Goal: Task Accomplishment & Management: Manage account settings

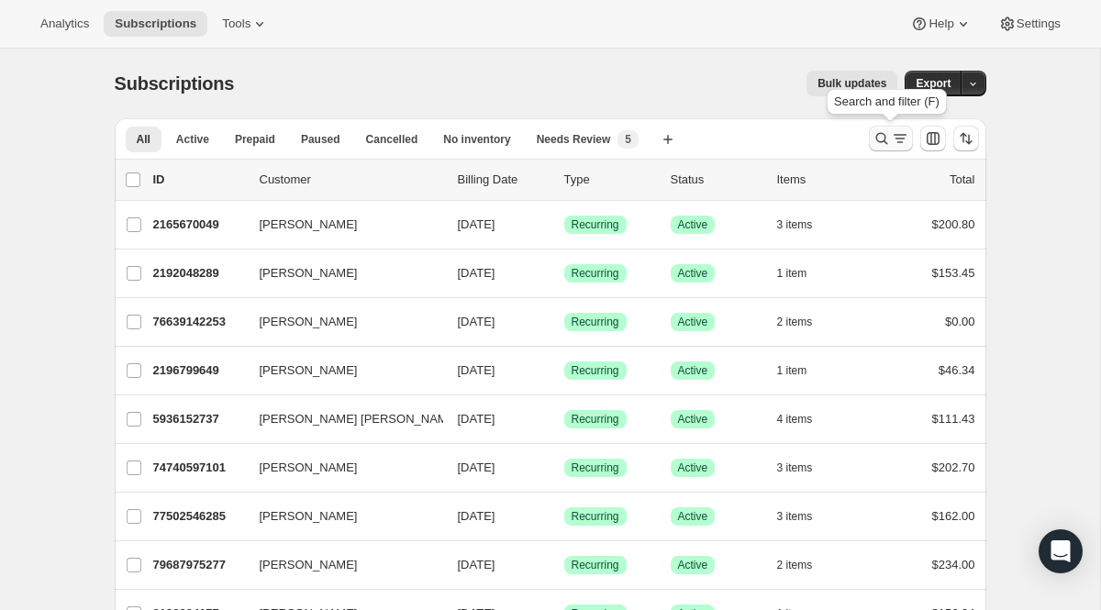
click at [875, 128] on button "Search and filter results" at bounding box center [891, 139] width 44 height 26
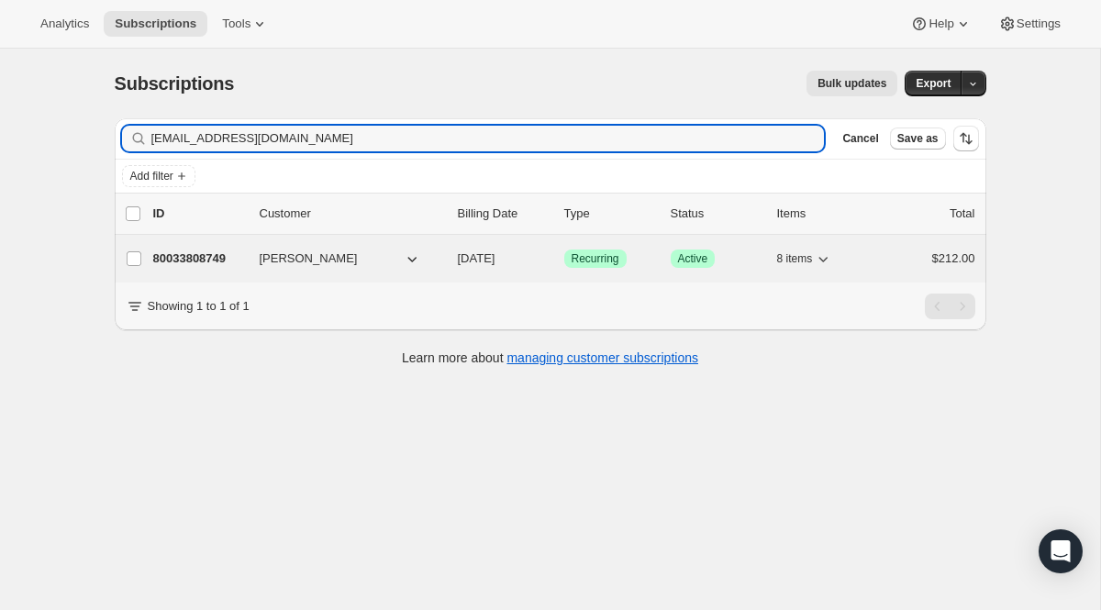
type input "[EMAIL_ADDRESS][DOMAIN_NAME]"
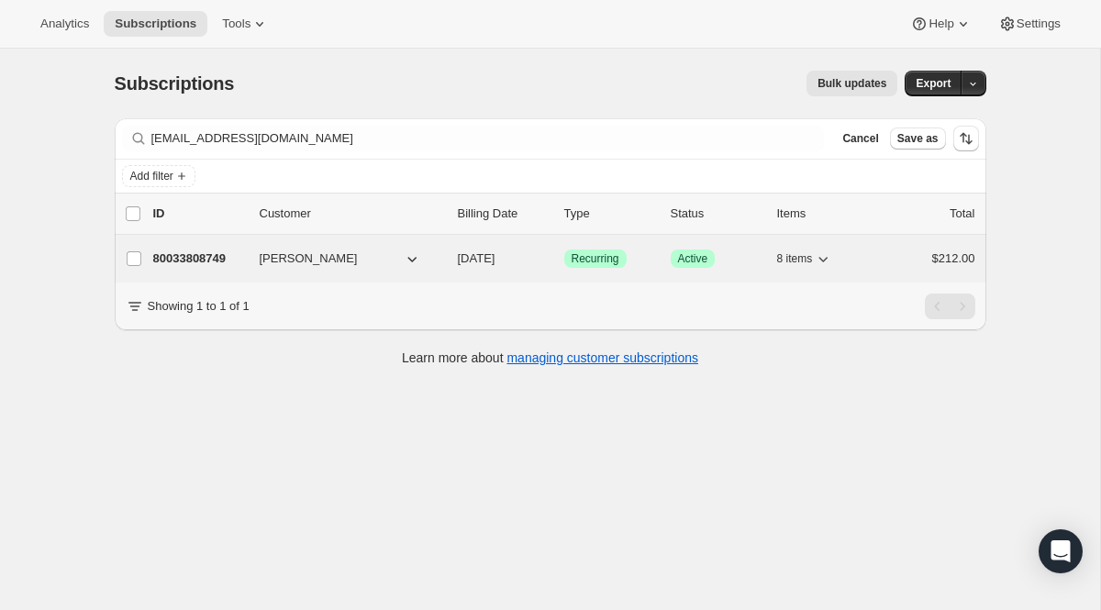
click at [573, 262] on span "Recurring" at bounding box center [596, 258] width 48 height 15
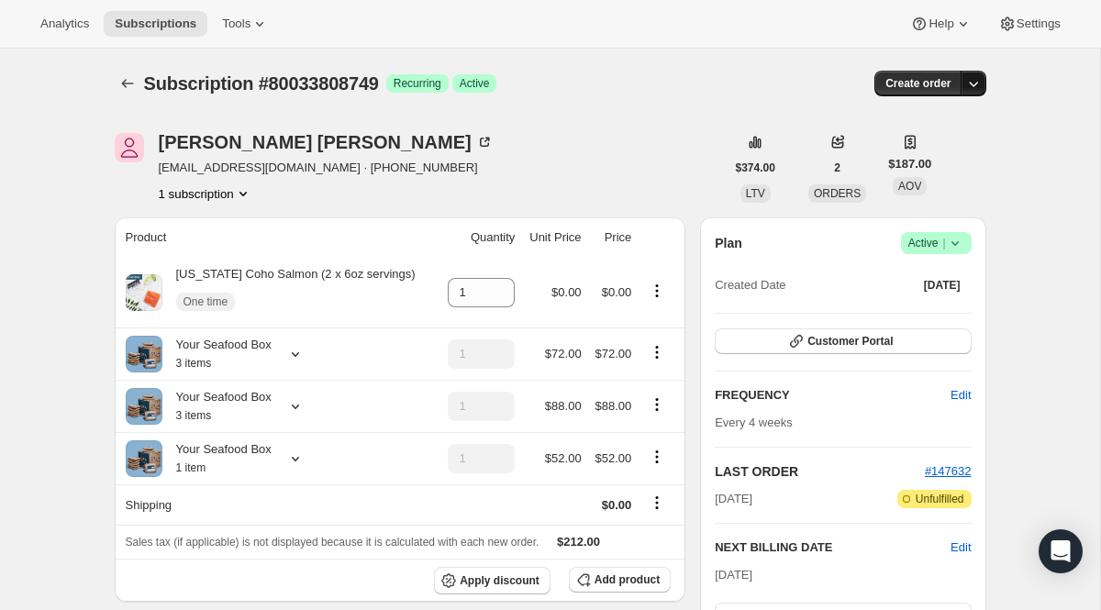
click at [963, 90] on button "button" at bounding box center [974, 84] width 26 height 26
click at [848, 33] on div "Analytics Subscriptions Tools Help Settings" at bounding box center [550, 24] width 1101 height 49
click at [918, 246] on span "Active |" at bounding box center [936, 243] width 56 height 18
click at [911, 310] on span "Cancel subscription" at bounding box center [929, 311] width 104 height 14
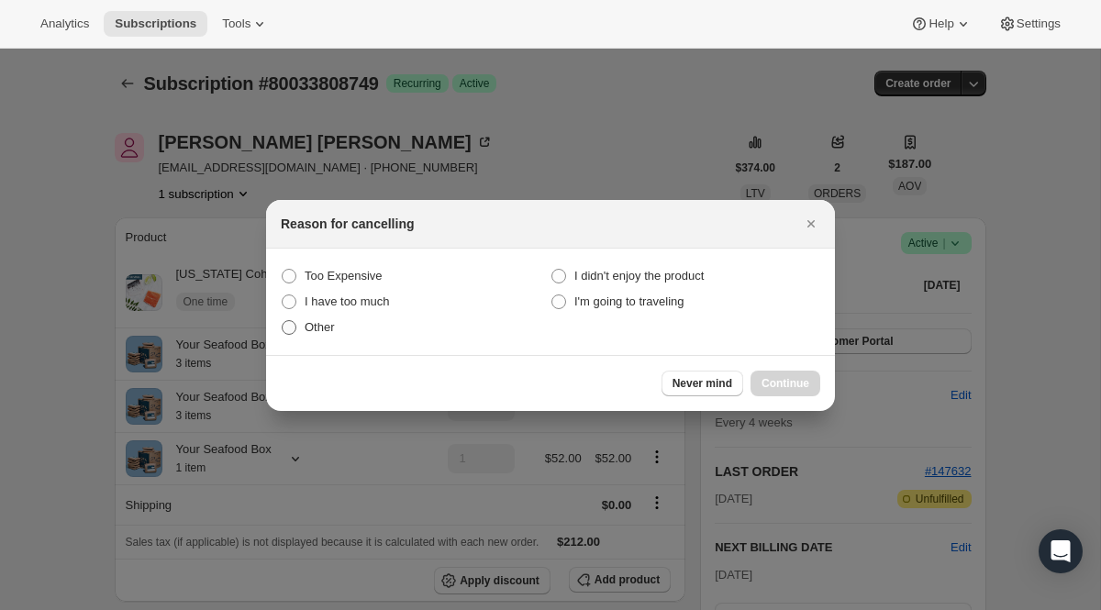
click at [344, 331] on label "Other" at bounding box center [416, 328] width 270 height 26
click at [283, 321] on input "Other" at bounding box center [282, 320] width 1 height 1
radio input "true"
click at [762, 380] on span "Continue" at bounding box center [786, 383] width 48 height 15
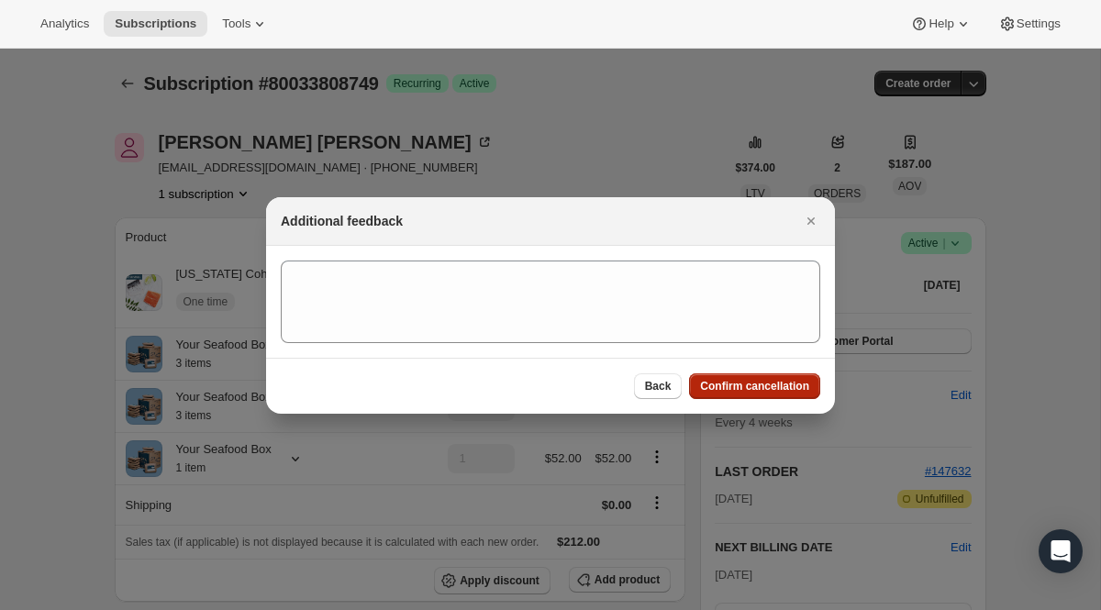
click at [761, 380] on span "Confirm cancellation" at bounding box center [754, 386] width 109 height 15
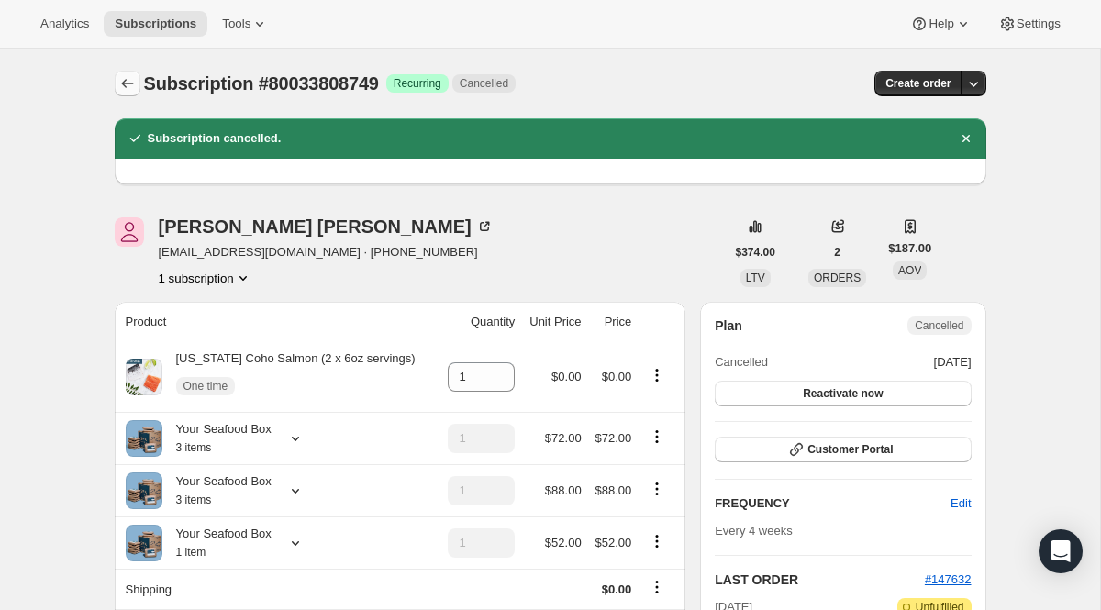
click at [129, 84] on icon "Subscriptions" at bounding box center [127, 83] width 18 height 18
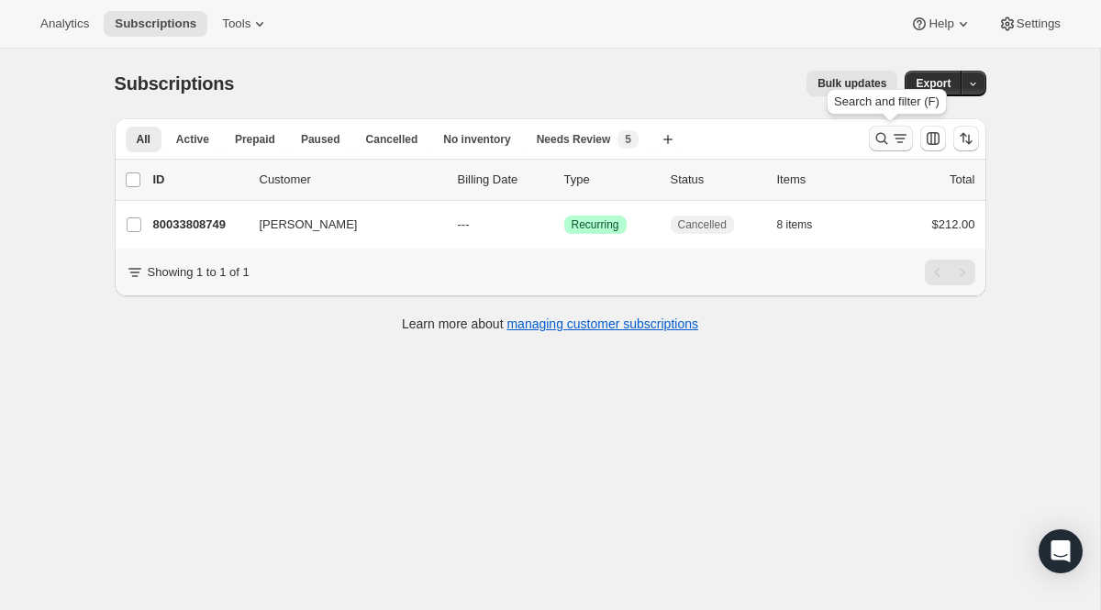
click at [886, 130] on icon "Search and filter results" at bounding box center [882, 138] width 18 height 18
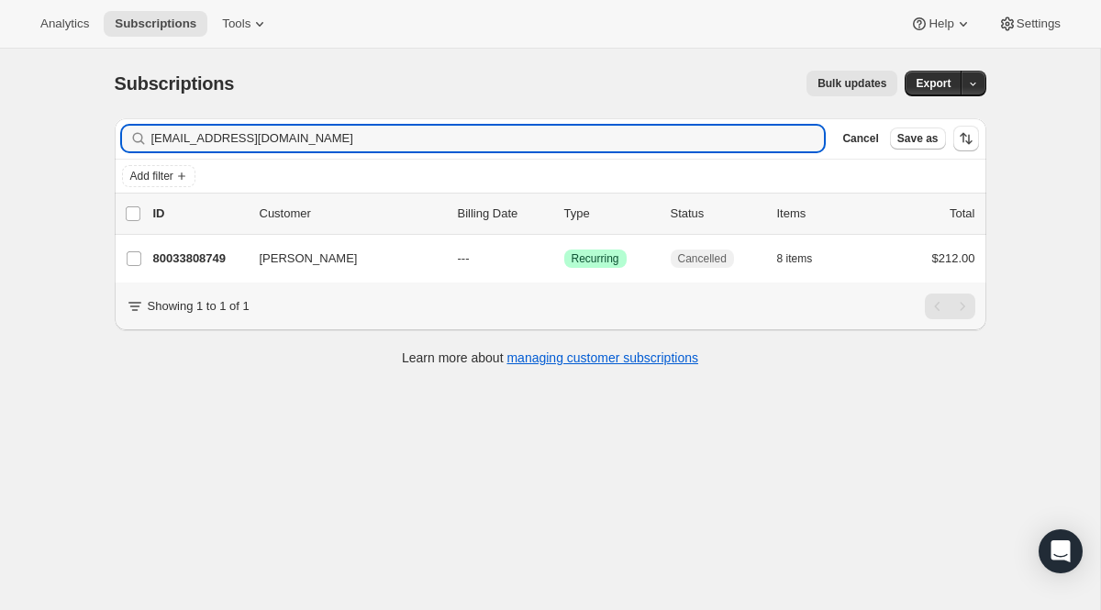
drag, startPoint x: 448, startPoint y: 134, endPoint x: 50, endPoint y: 117, distance: 397.7
click at [50, 117] on div "Subscriptions. This page is ready Subscriptions Bulk updates More actions Bulk …" at bounding box center [550, 354] width 1100 height 610
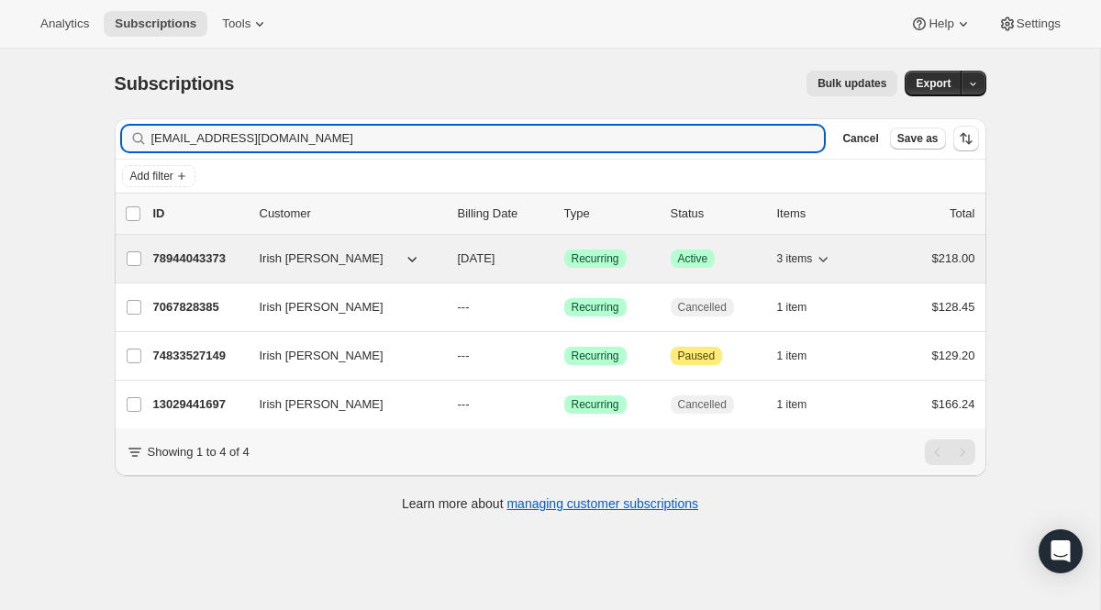
type input "[EMAIL_ADDRESS][DOMAIN_NAME]"
click at [578, 268] on div "78944043373 Irish [PERSON_NAME] [DATE] Success Recurring Success Active 3 items…" at bounding box center [564, 259] width 822 height 26
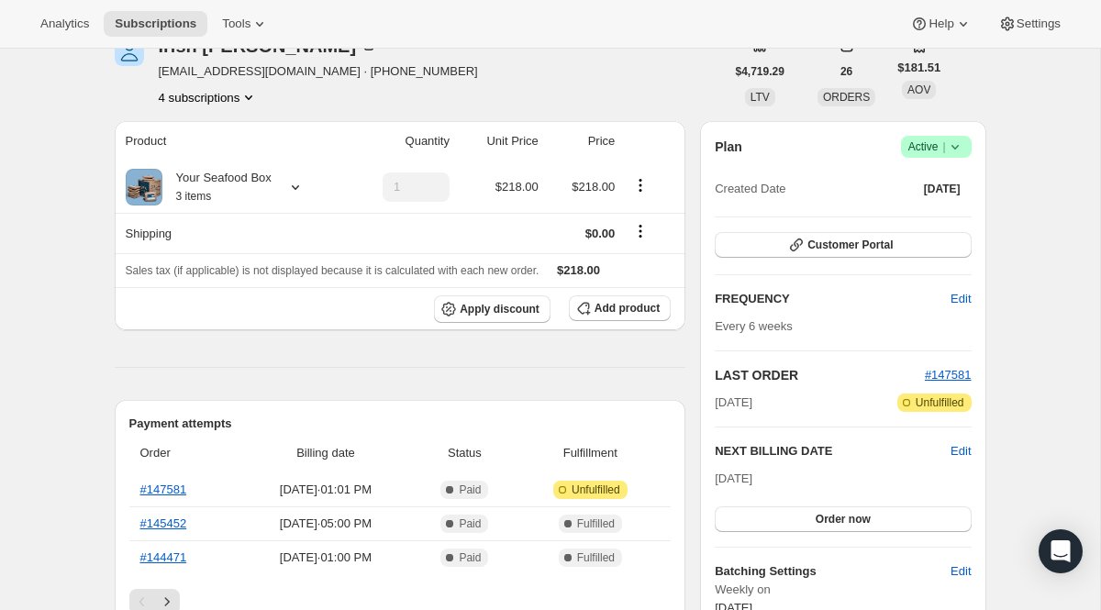
scroll to position [98, 0]
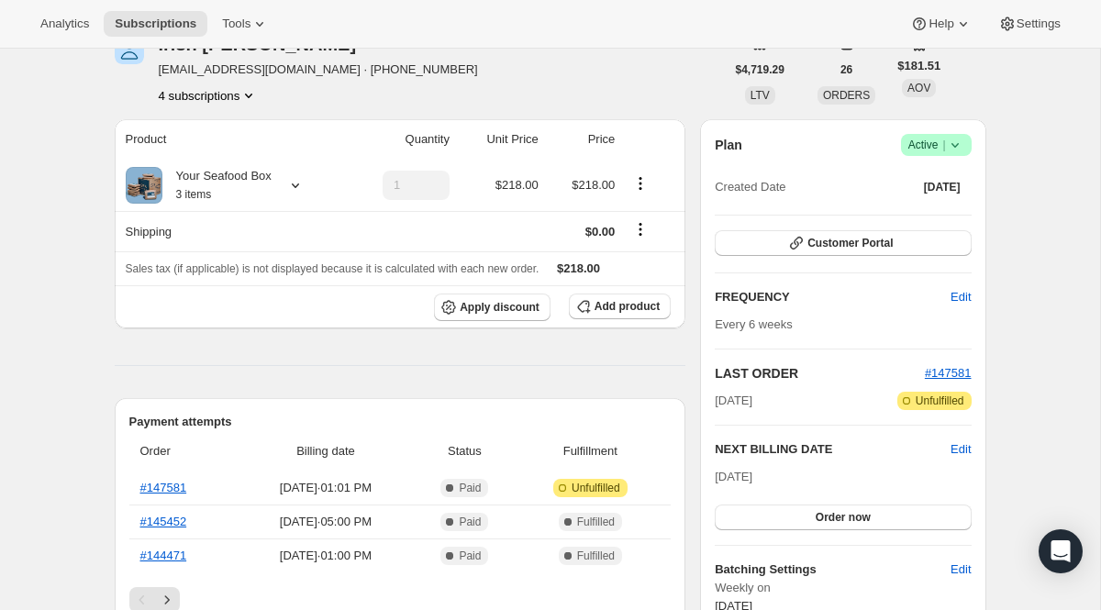
click at [947, 148] on icon at bounding box center [955, 145] width 18 height 18
click at [931, 187] on span "Pause subscription" at bounding box center [927, 181] width 101 height 14
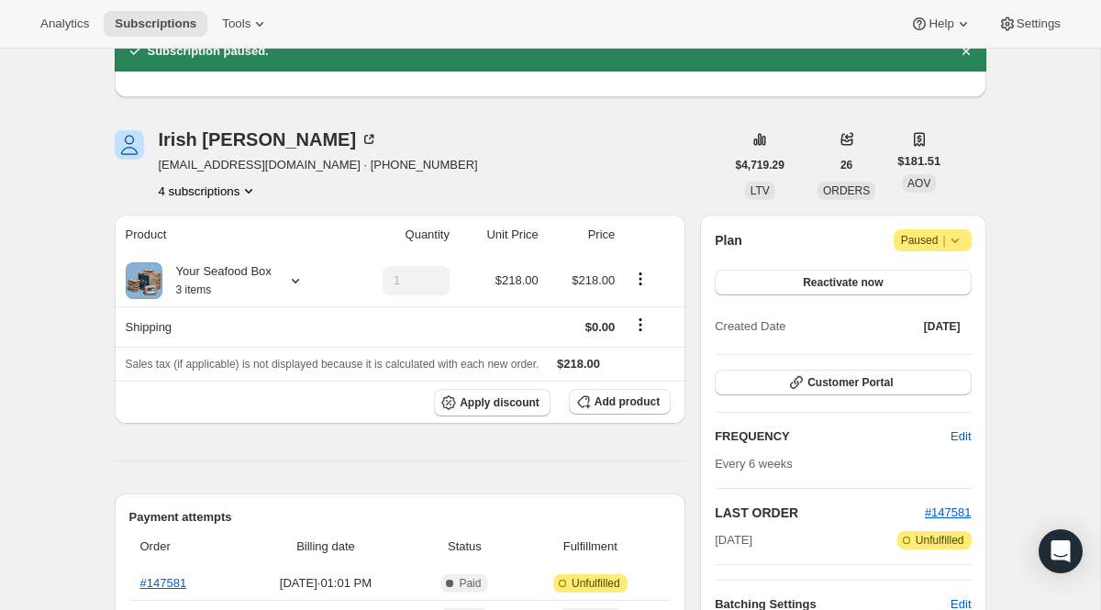
scroll to position [0, 0]
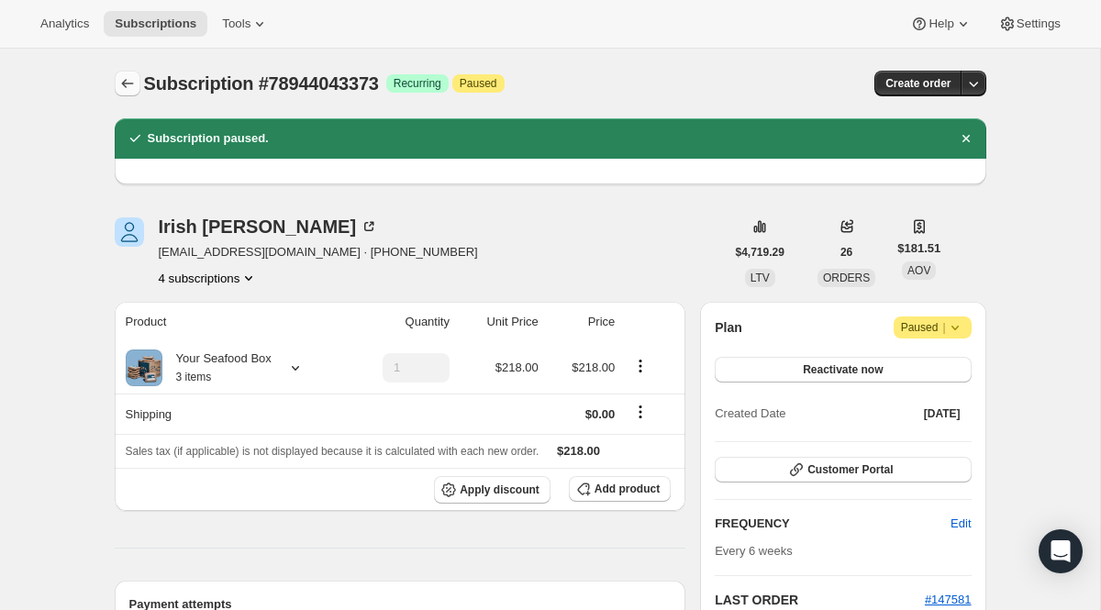
click at [124, 86] on icon "Subscriptions" at bounding box center [127, 83] width 12 height 9
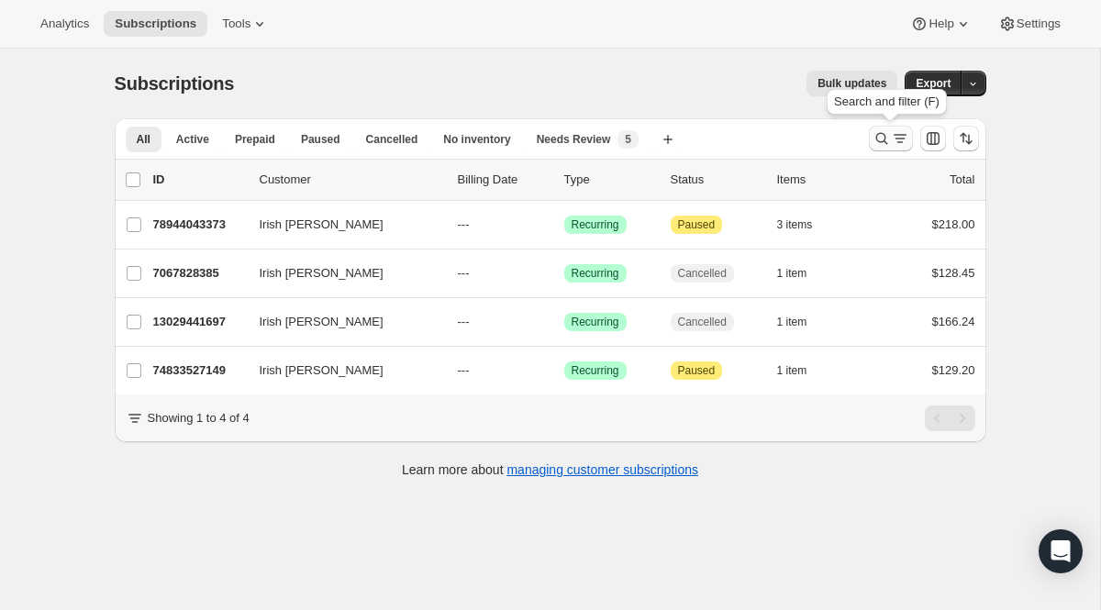
click at [884, 141] on icon "Search and filter results" at bounding box center [881, 139] width 12 height 12
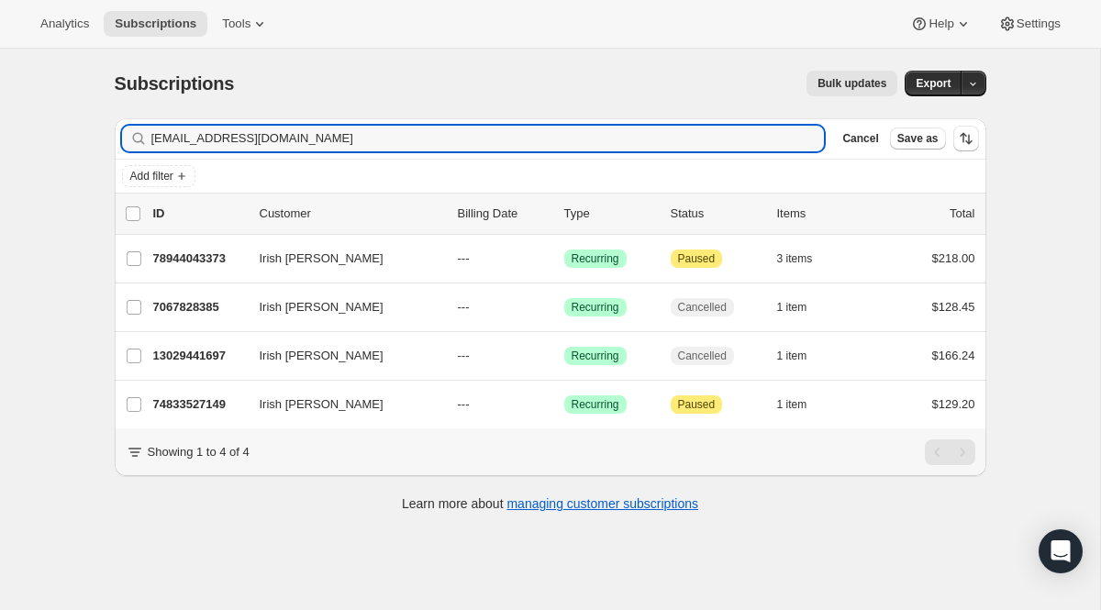
drag, startPoint x: 365, startPoint y: 139, endPoint x: 12, endPoint y: 96, distance: 355.8
click at [12, 96] on div "Subscriptions. This page is ready Subscriptions Bulk updates More actions Bulk …" at bounding box center [550, 354] width 1100 height 610
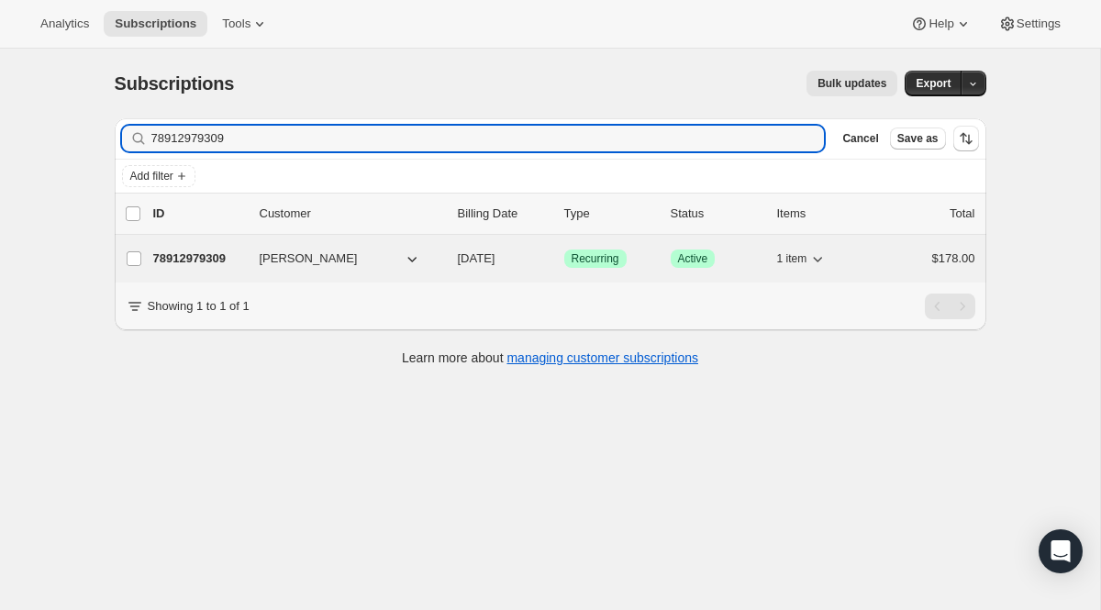
type input "78912979309"
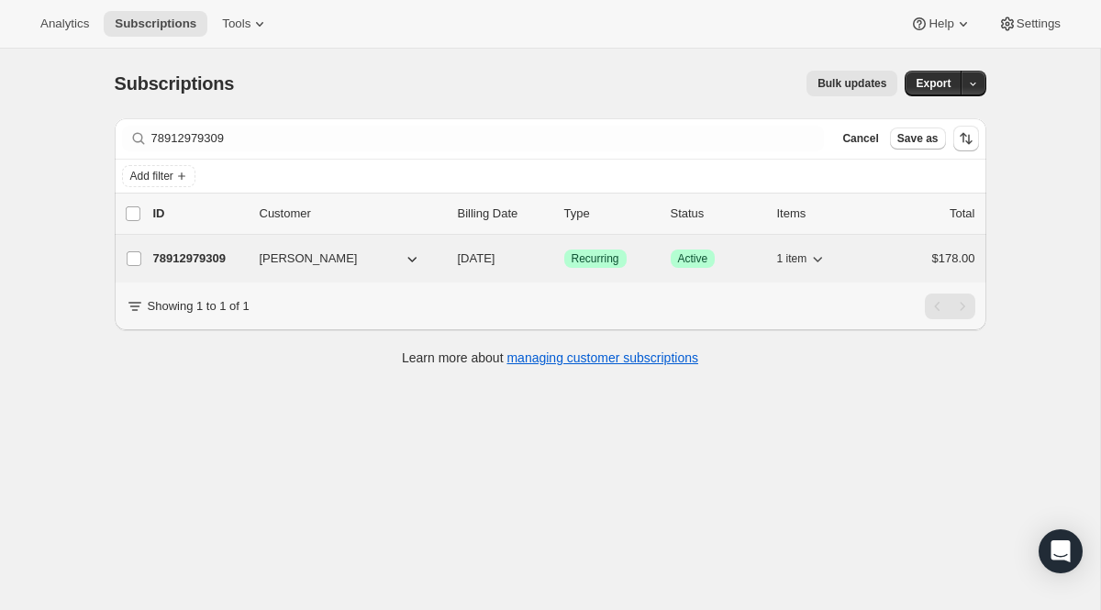
click at [577, 250] on div "Success Recurring" at bounding box center [610, 259] width 92 height 18
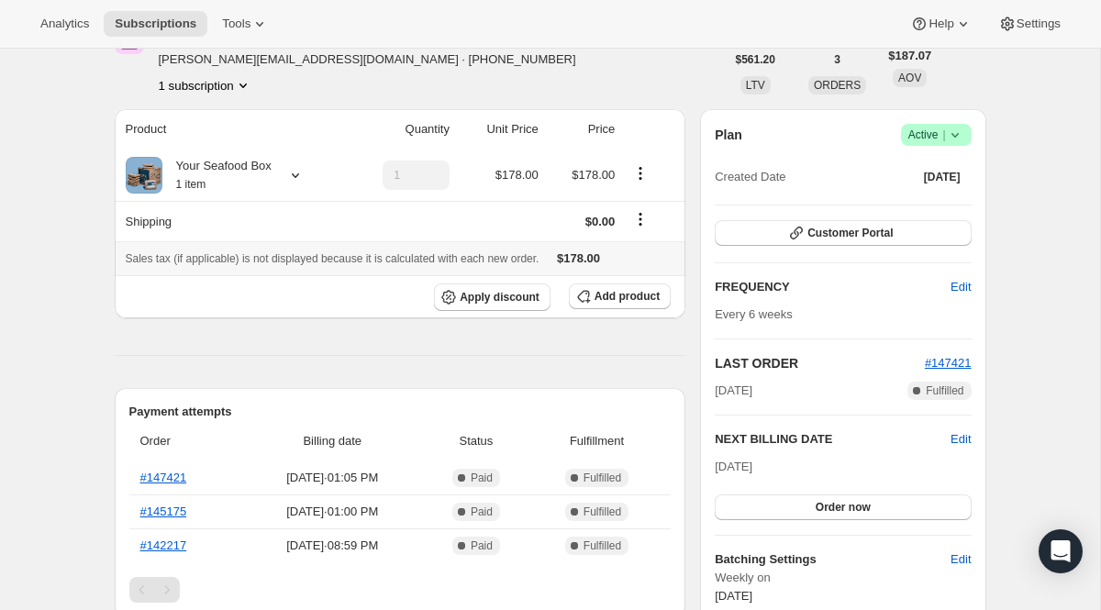
scroll to position [113, 0]
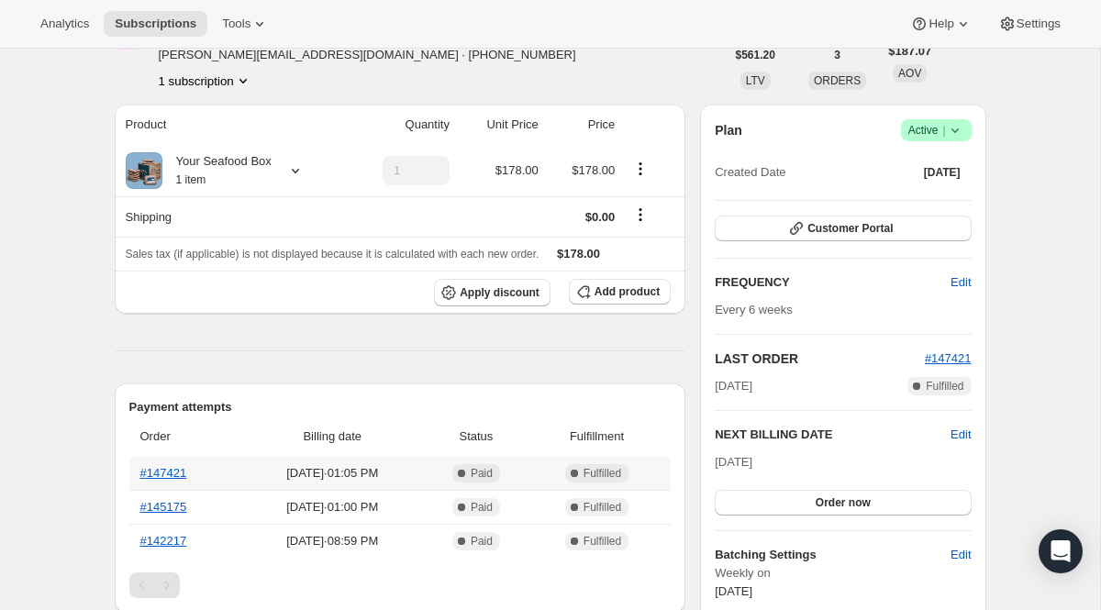
click at [173, 485] on th "#147421" at bounding box center [185, 473] width 112 height 33
click at [176, 470] on link "#147421" at bounding box center [163, 473] width 47 height 14
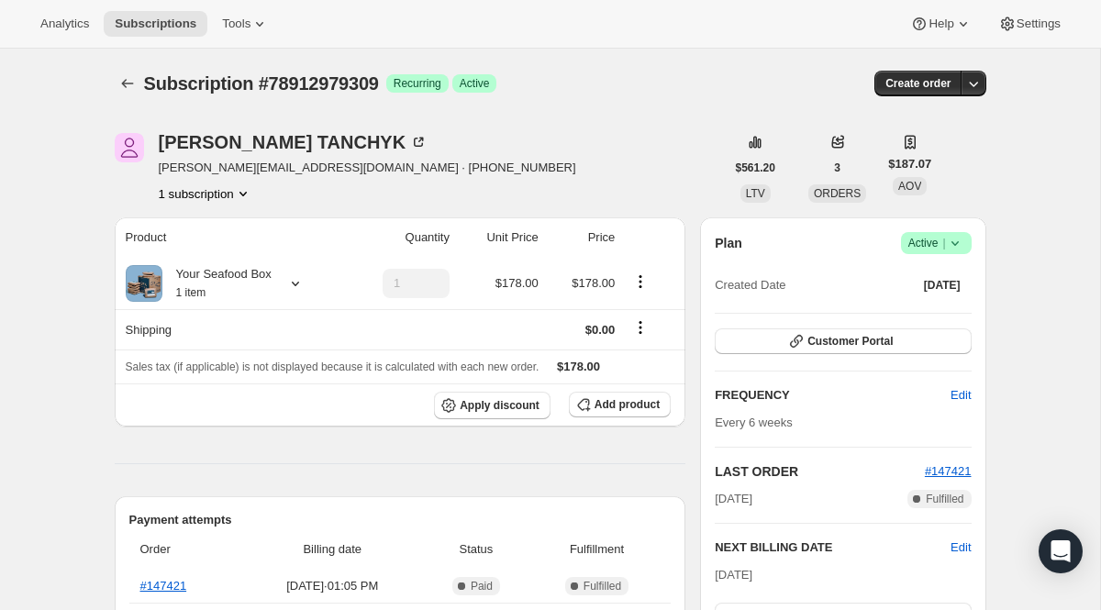
click at [131, 97] on div "Subscription #78912979309. This page is ready Subscription #78912979309 Success…" at bounding box center [551, 84] width 872 height 70
click at [131, 92] on icon "Subscriptions" at bounding box center [127, 83] width 18 height 18
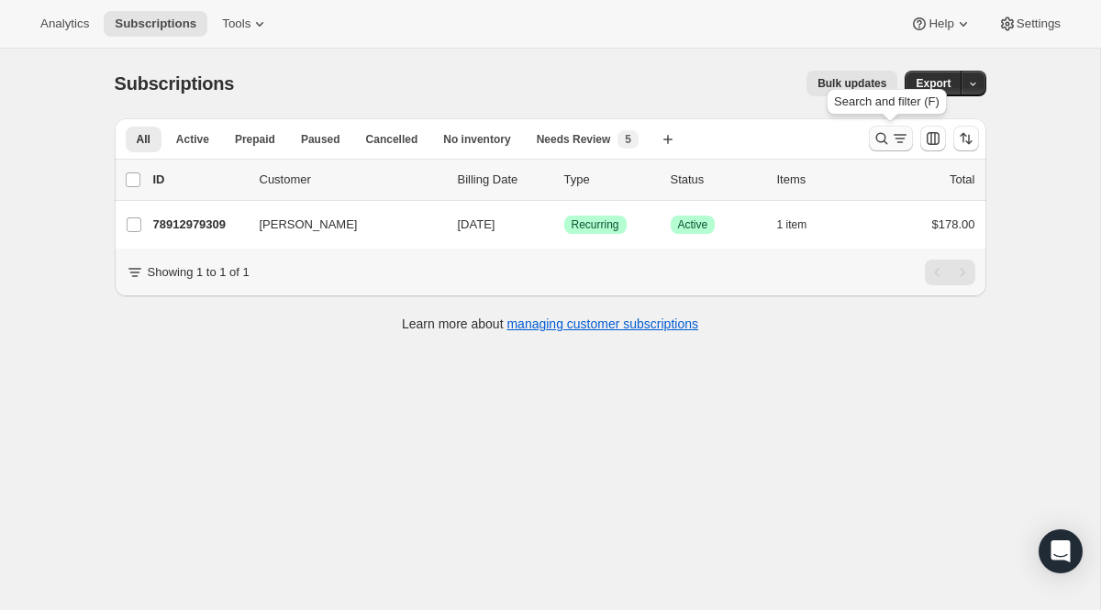
click at [880, 145] on icon "Search and filter results" at bounding box center [882, 138] width 18 height 18
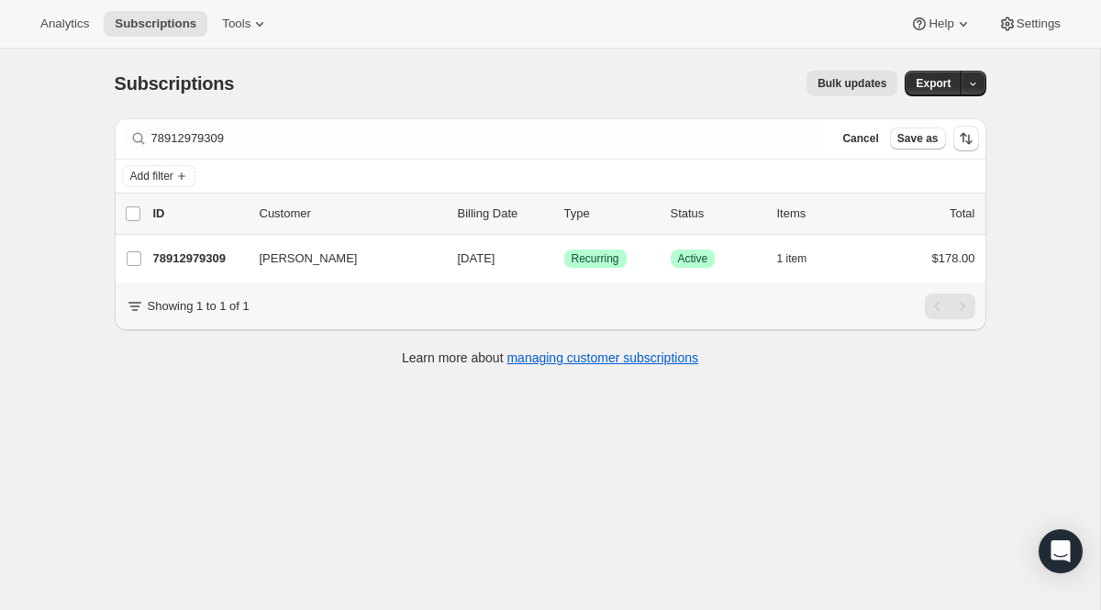
click at [362, 124] on div "Filter subscribers 78912979309 Clear Cancel Save as" at bounding box center [551, 138] width 872 height 40
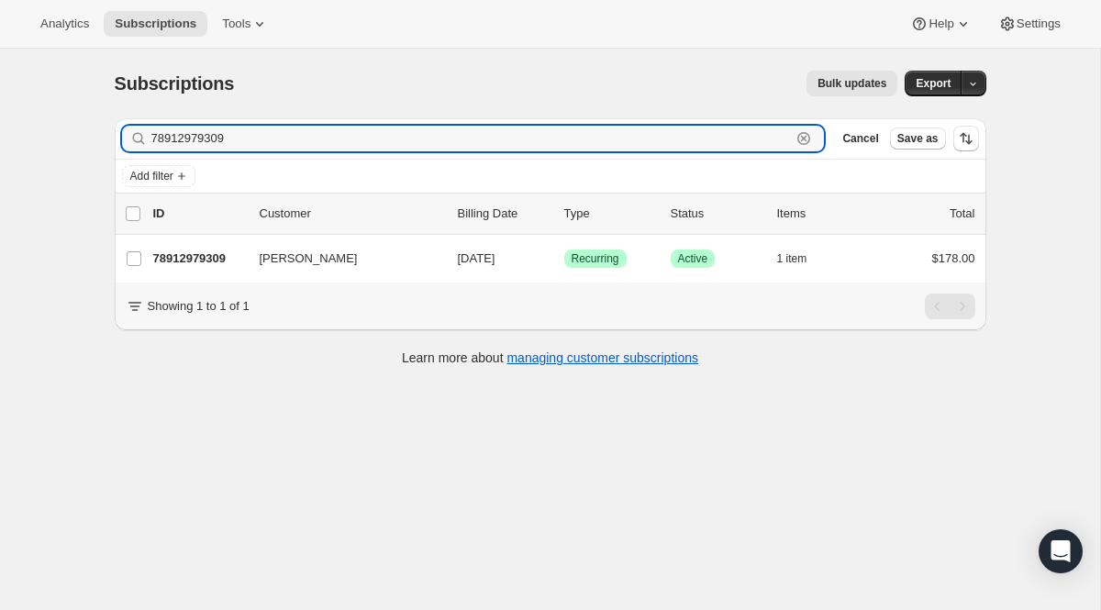
drag, startPoint x: 350, startPoint y: 133, endPoint x: 95, endPoint y: 93, distance: 257.4
click at [95, 93] on div "Subscriptions. This page is ready Subscriptions Bulk updates More actions Bulk …" at bounding box center [551, 217] width 916 height 337
paste input "[EMAIL_ADDRESS][DOMAIN_NAME]"
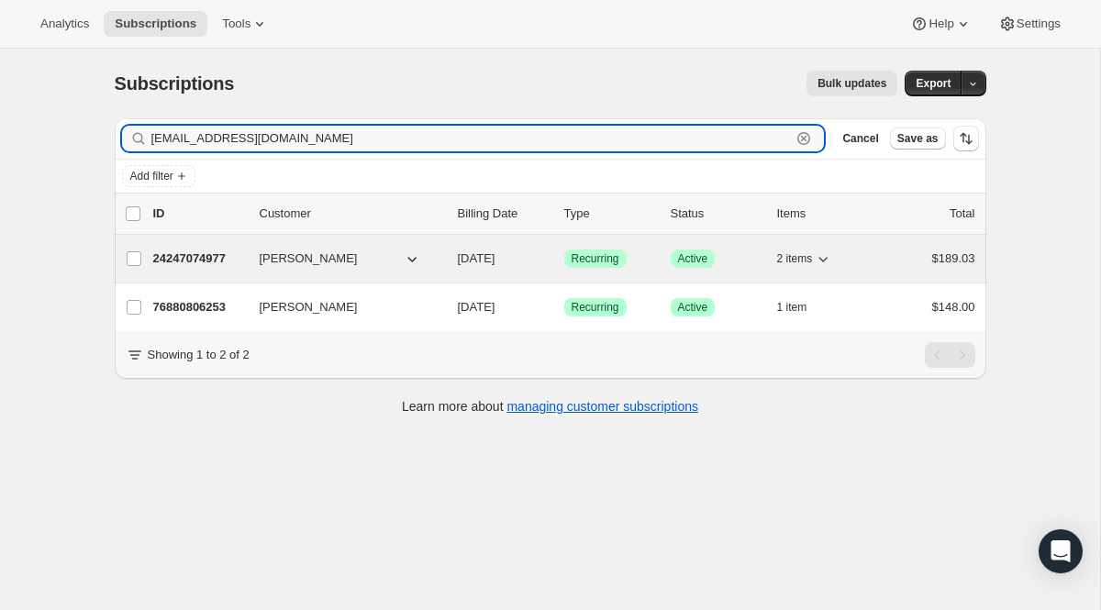
type input "[EMAIL_ADDRESS][DOMAIN_NAME]"
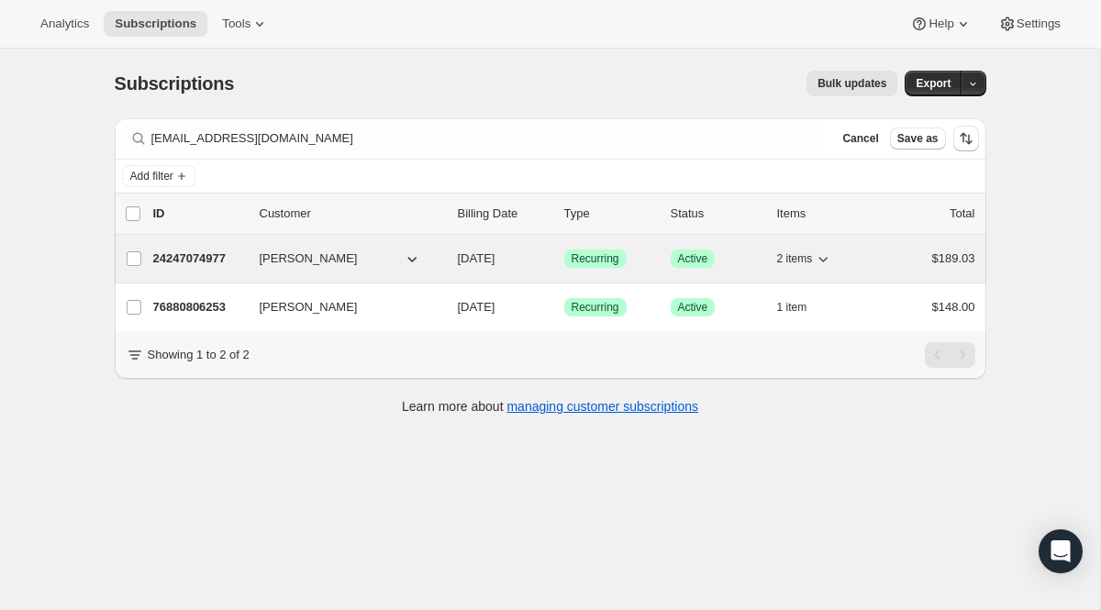
click at [602, 255] on span "Recurring" at bounding box center [596, 258] width 48 height 15
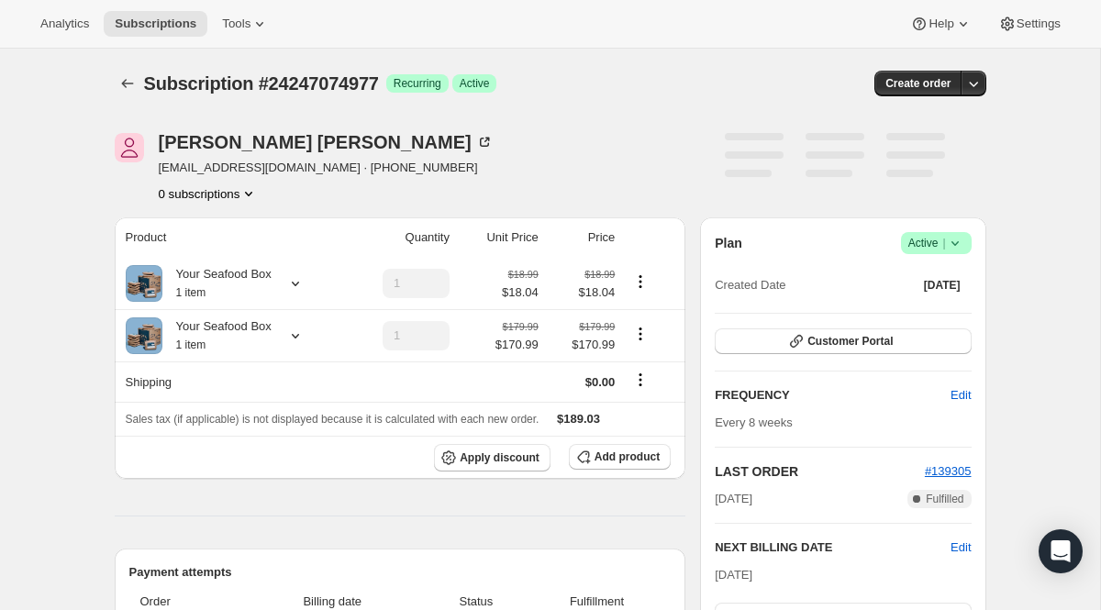
click at [916, 232] on span "Success Active |" at bounding box center [936, 243] width 71 height 22
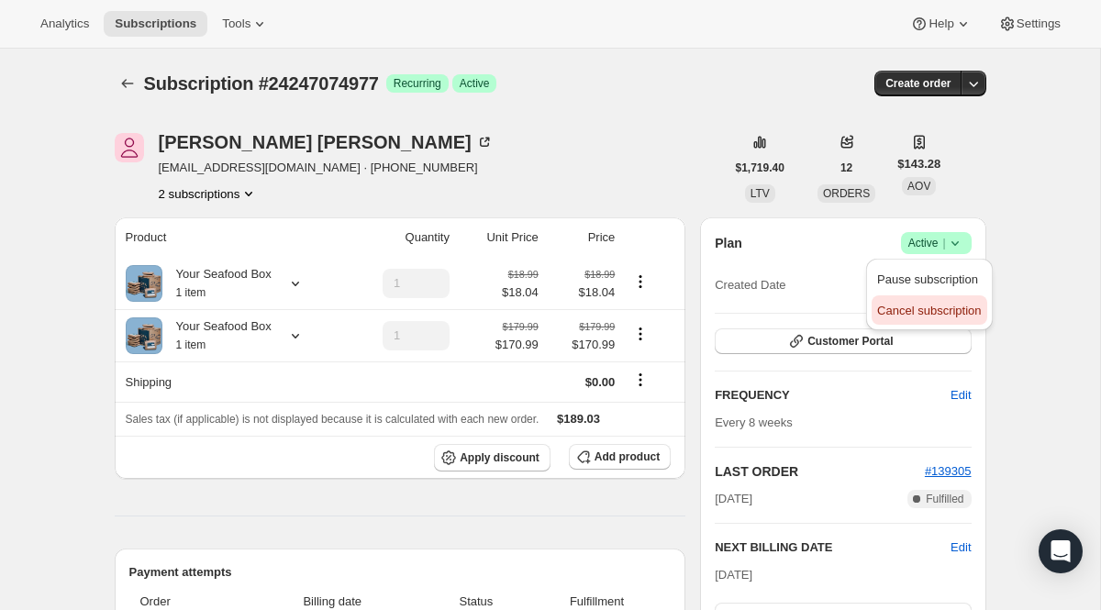
click at [916, 320] on button "Cancel subscription" at bounding box center [929, 309] width 115 height 29
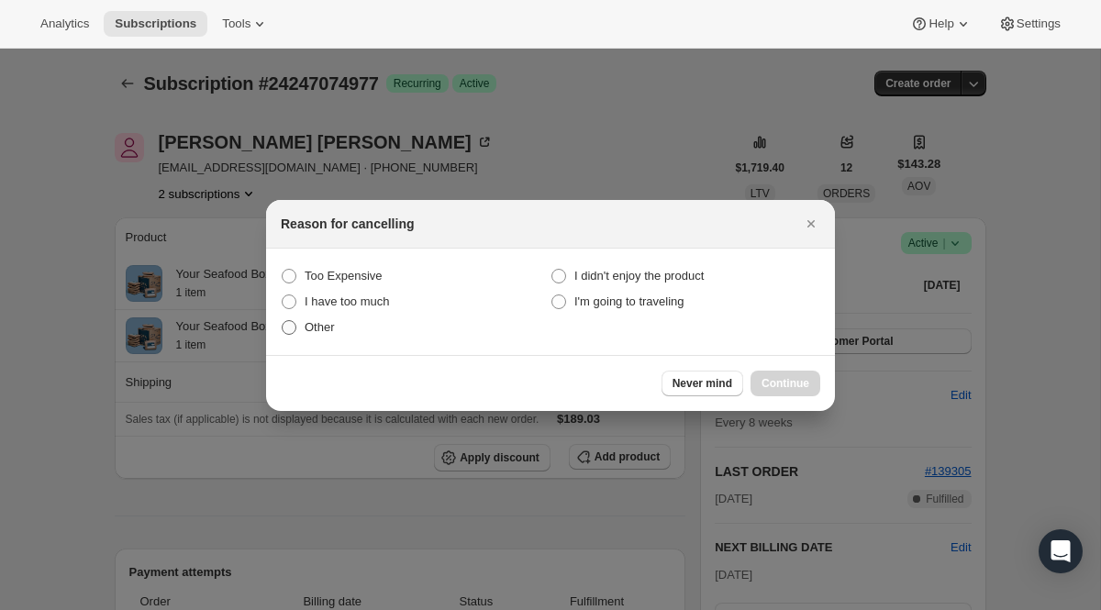
click at [322, 324] on span "Other" at bounding box center [320, 327] width 30 height 14
click at [283, 321] on input "Other" at bounding box center [282, 320] width 1 height 1
radio input "true"
click at [796, 393] on button "Continue" at bounding box center [786, 384] width 70 height 26
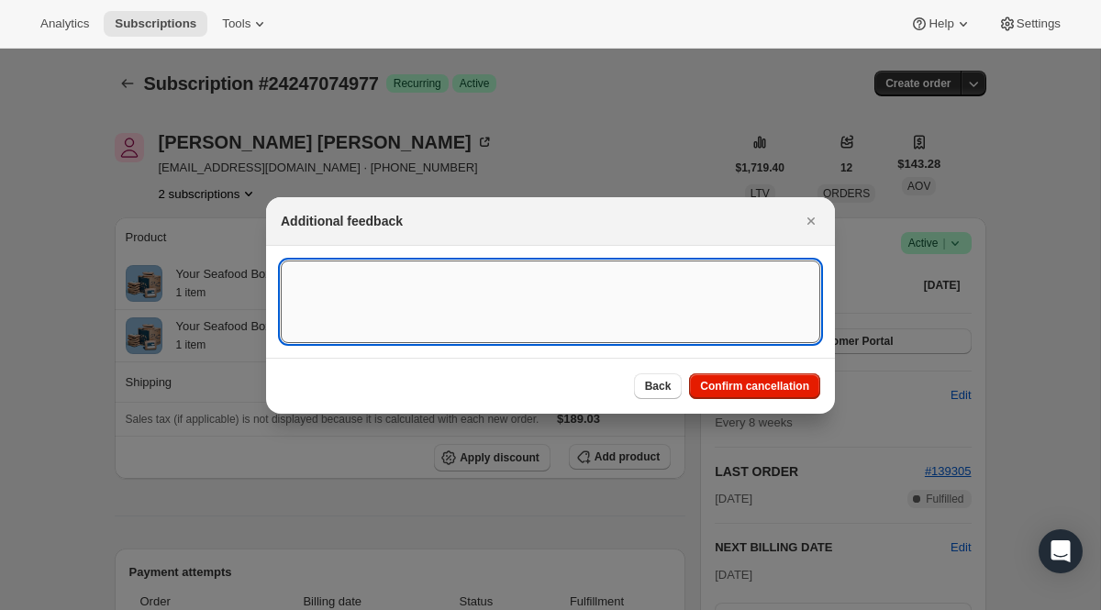
click at [440, 287] on textarea ":r12e:" at bounding box center [551, 302] width 540 height 83
type textarea "p"
type textarea "One time"
click at [785, 381] on span "Confirm cancellation" at bounding box center [754, 386] width 109 height 15
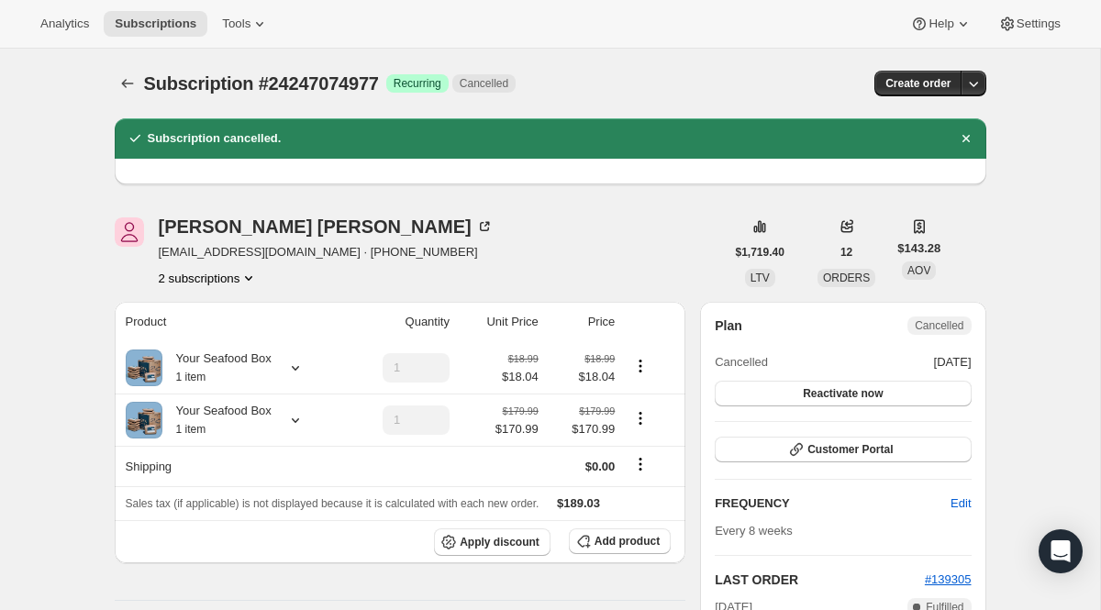
click at [227, 272] on button "2 subscriptions" at bounding box center [209, 278] width 100 height 18
click at [227, 345] on span "76880806253" at bounding box center [207, 344] width 128 height 18
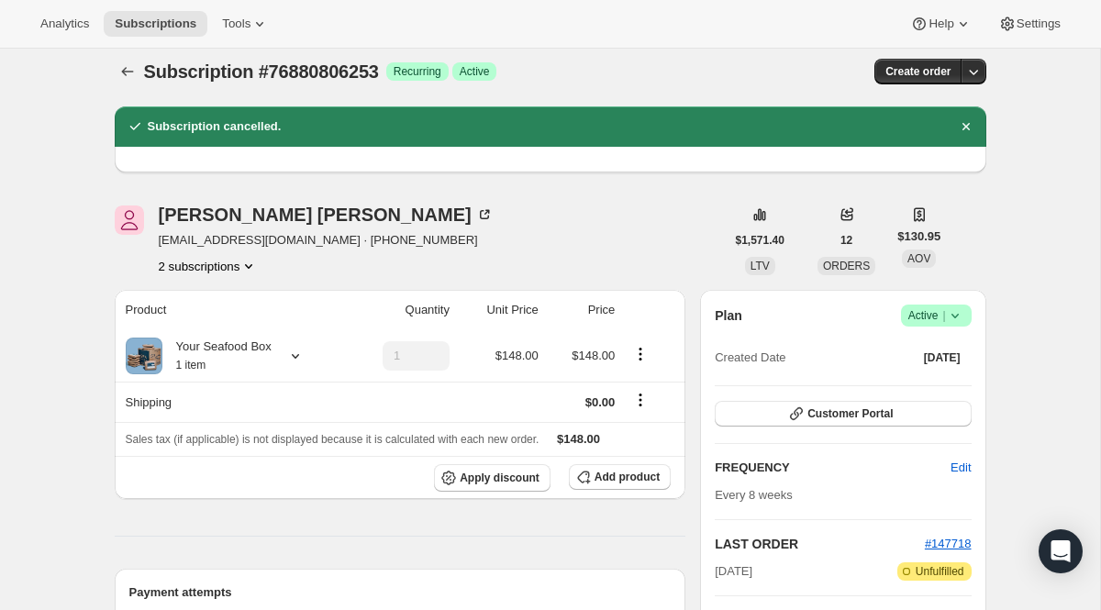
scroll to position [14, 0]
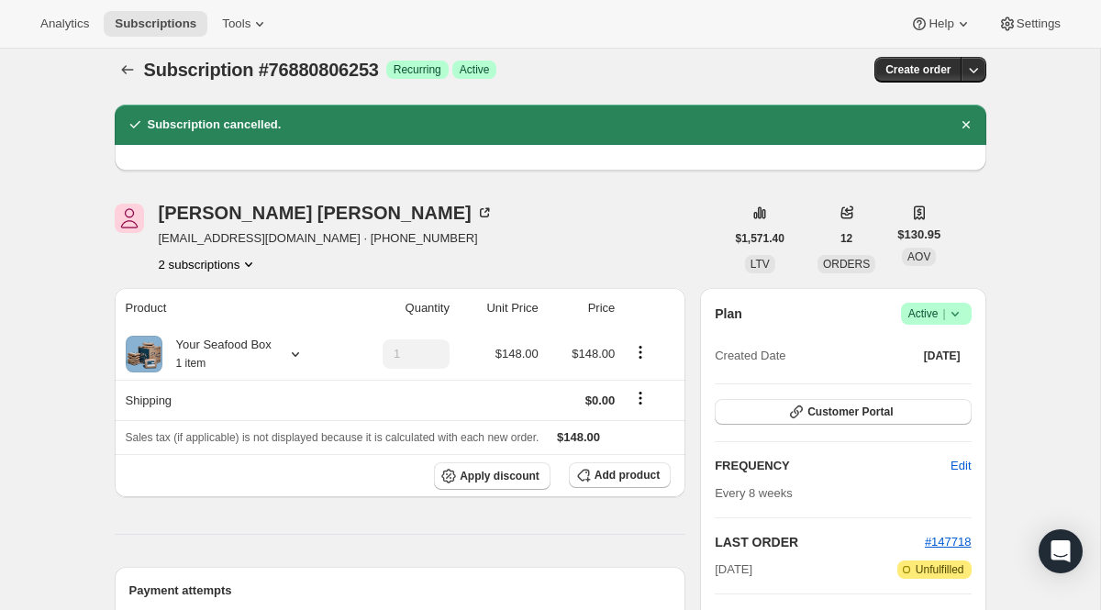
click at [908, 310] on span "Active |" at bounding box center [936, 314] width 56 height 18
click at [890, 376] on span "Cancel subscription" at bounding box center [929, 381] width 104 height 14
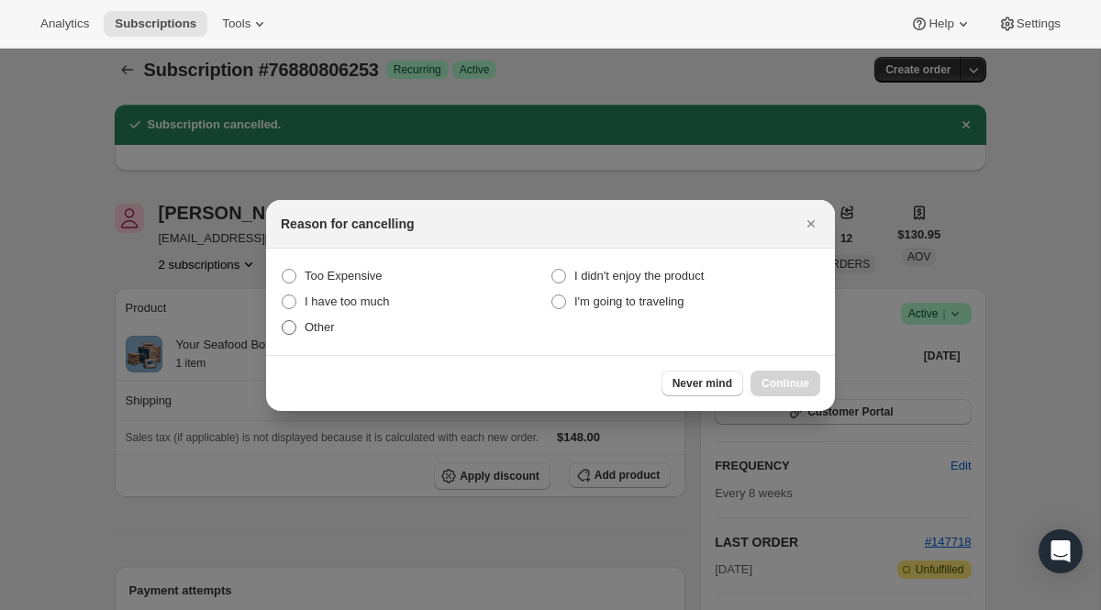
click at [322, 329] on span "Other" at bounding box center [320, 327] width 30 height 14
click at [283, 321] on input "Other" at bounding box center [282, 320] width 1 height 1
radio input "true"
click at [777, 364] on div "Never mind Continue" at bounding box center [550, 383] width 569 height 56
click at [774, 373] on button "Continue" at bounding box center [786, 384] width 70 height 26
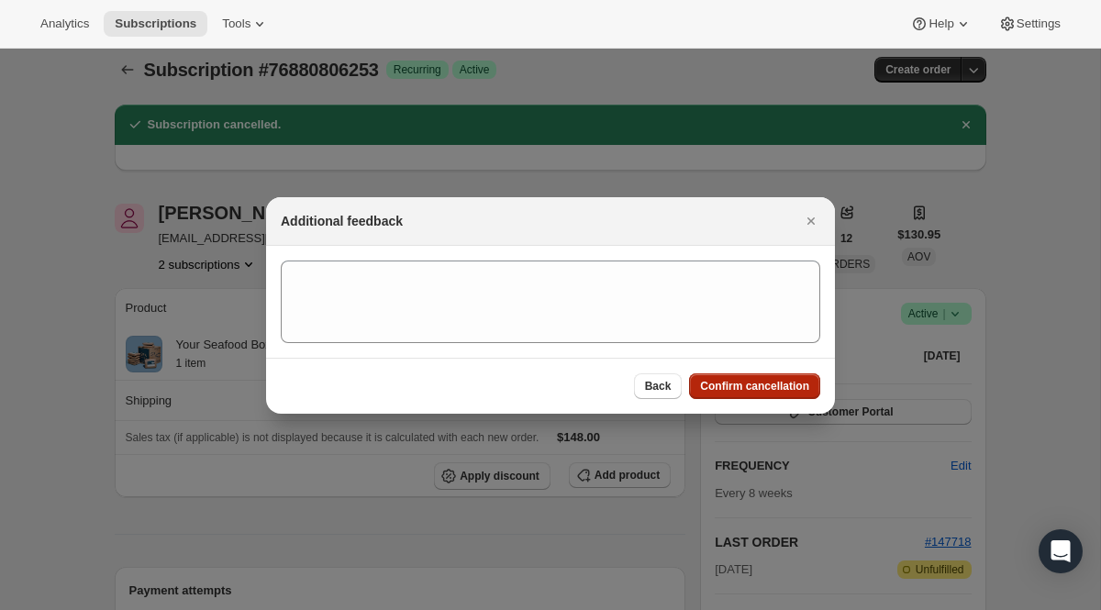
click at [774, 373] on button "Confirm cancellation" at bounding box center [754, 386] width 131 height 26
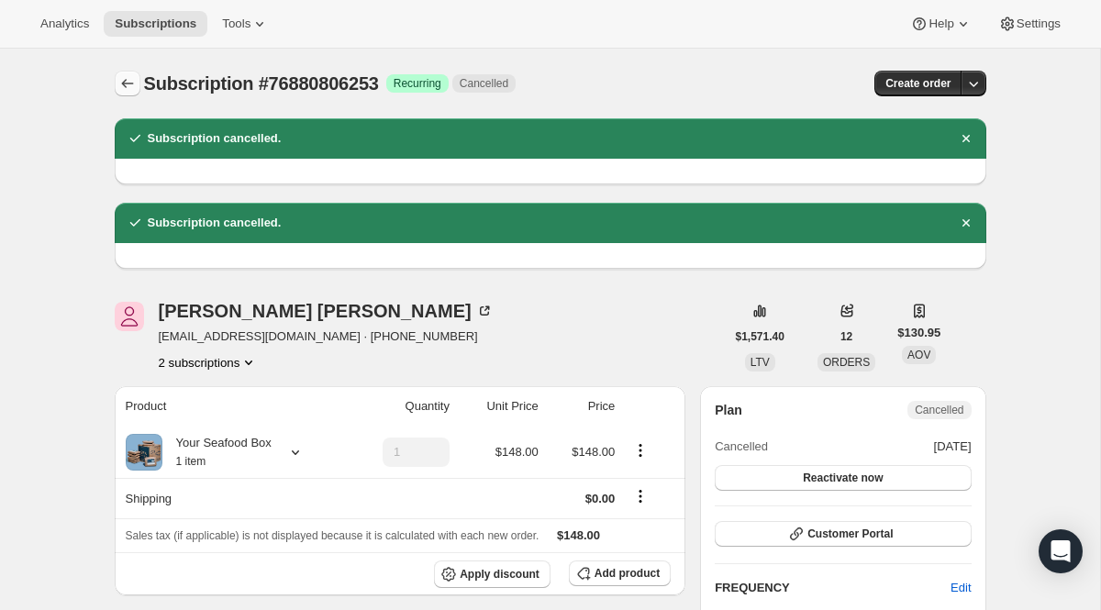
click at [137, 80] on button "Subscriptions" at bounding box center [128, 84] width 26 height 26
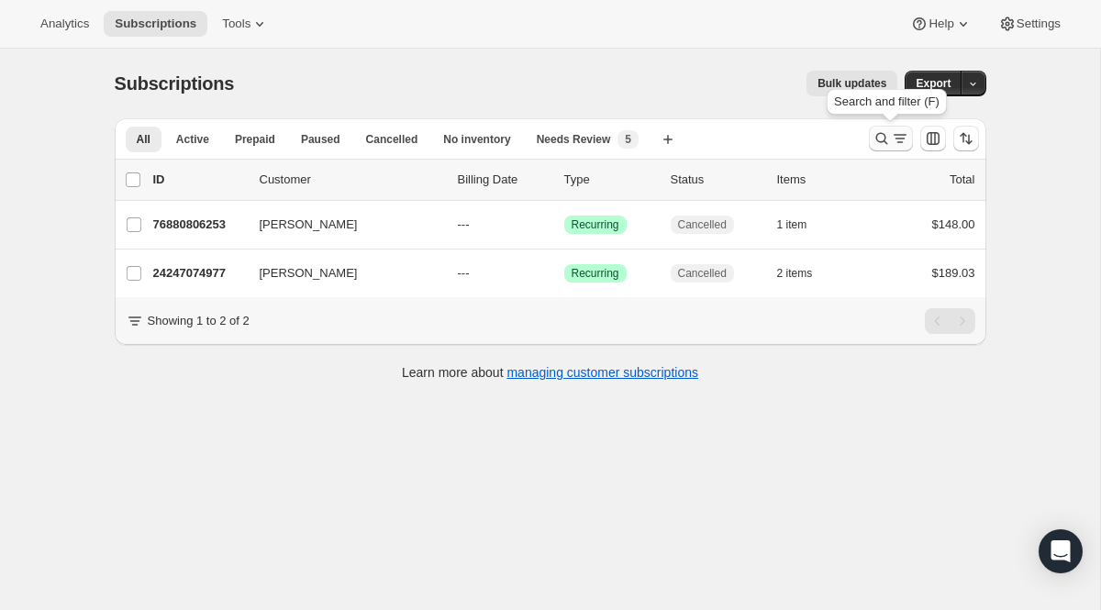
click at [894, 128] on button "Search and filter results" at bounding box center [891, 139] width 44 height 26
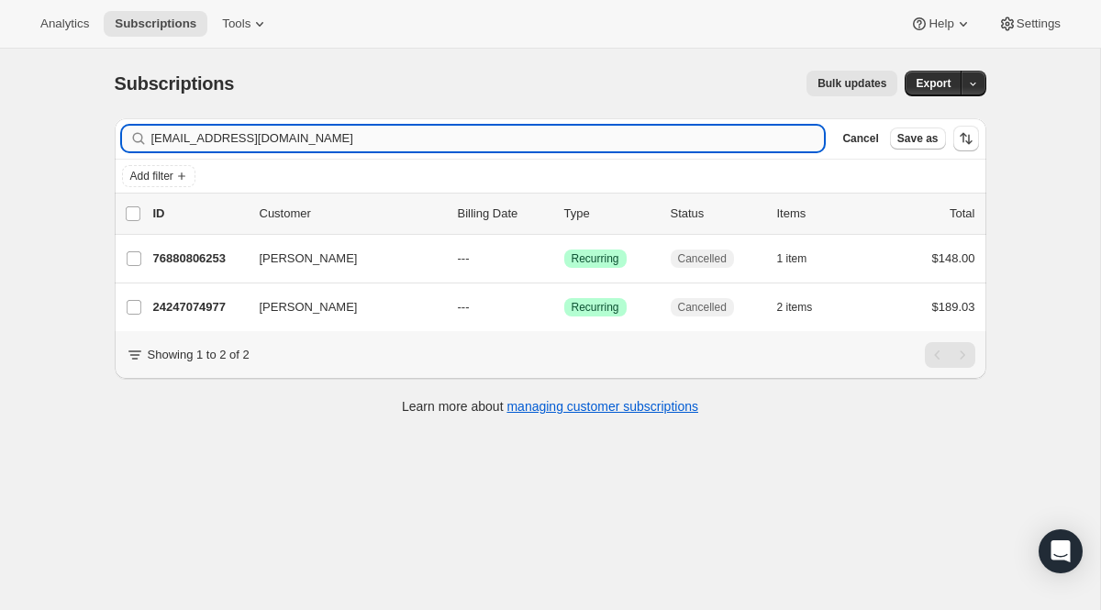
click at [270, 128] on input "[EMAIL_ADDRESS][DOMAIN_NAME]" at bounding box center [487, 139] width 673 height 26
drag, startPoint x: 266, startPoint y: 136, endPoint x: 50, endPoint y: 97, distance: 219.0
click at [50, 97] on div "Subscriptions. This page is ready Subscriptions Bulk updates More actions Bulk …" at bounding box center [550, 354] width 1100 height 610
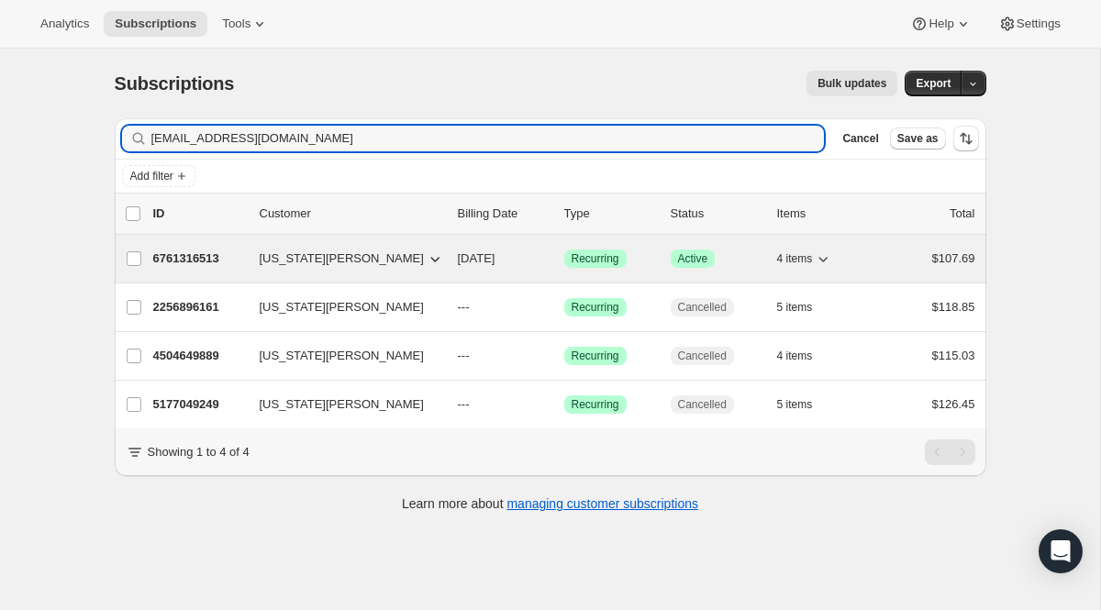
type input "[EMAIL_ADDRESS][DOMAIN_NAME]"
click at [593, 261] on span "Recurring" at bounding box center [596, 258] width 48 height 15
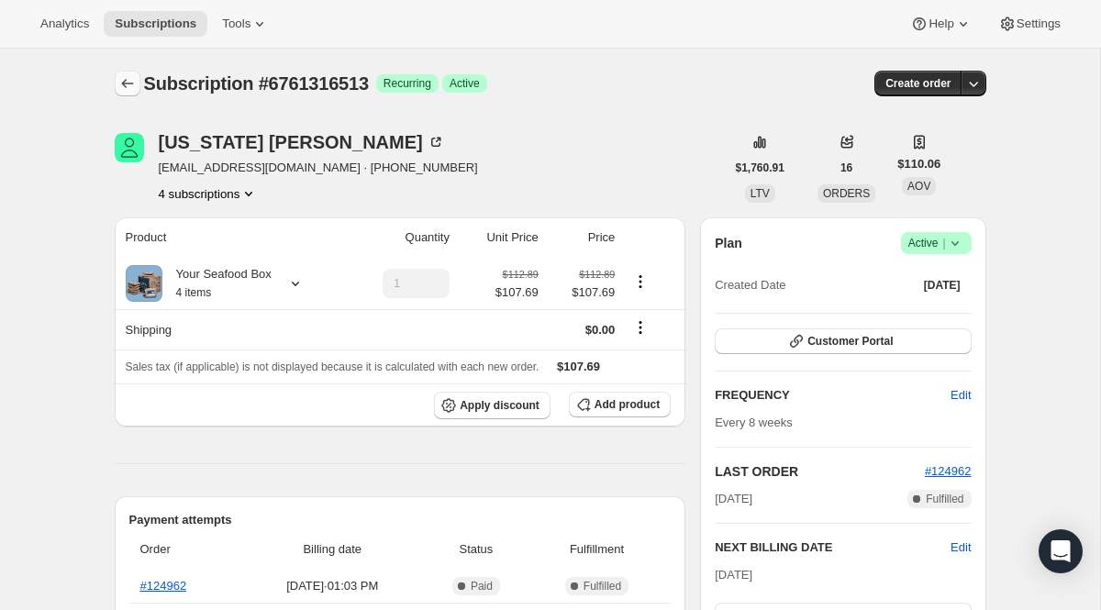
click at [122, 89] on icon "Subscriptions" at bounding box center [127, 83] width 18 height 18
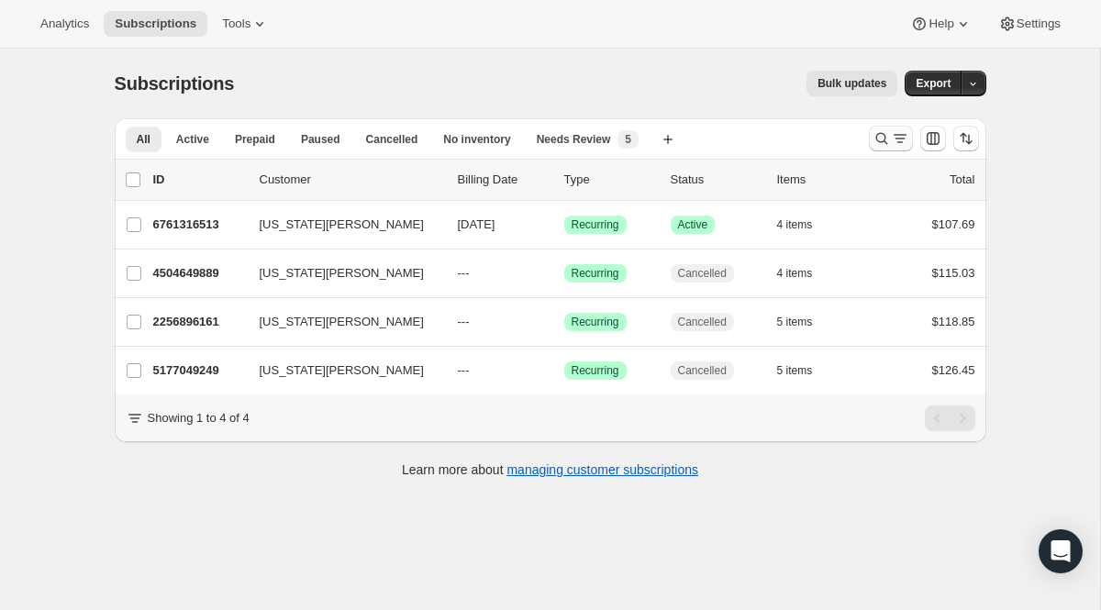
click at [896, 139] on icon "Search and filter results" at bounding box center [900, 139] width 10 height 2
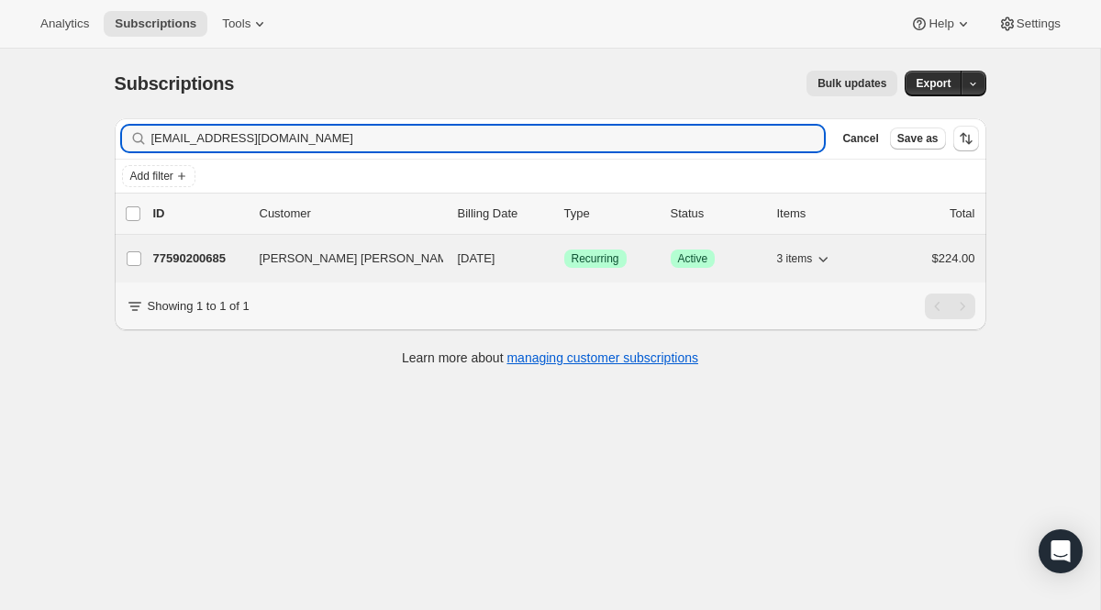
type input "[EMAIL_ADDRESS][DOMAIN_NAME]"
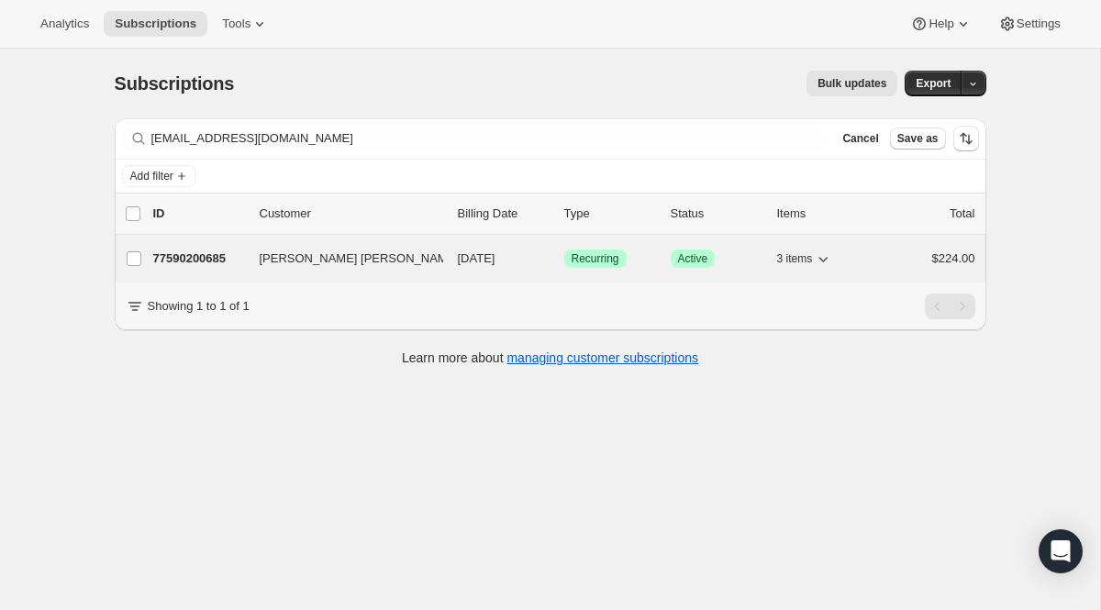
click at [590, 260] on span "Recurring" at bounding box center [596, 258] width 48 height 15
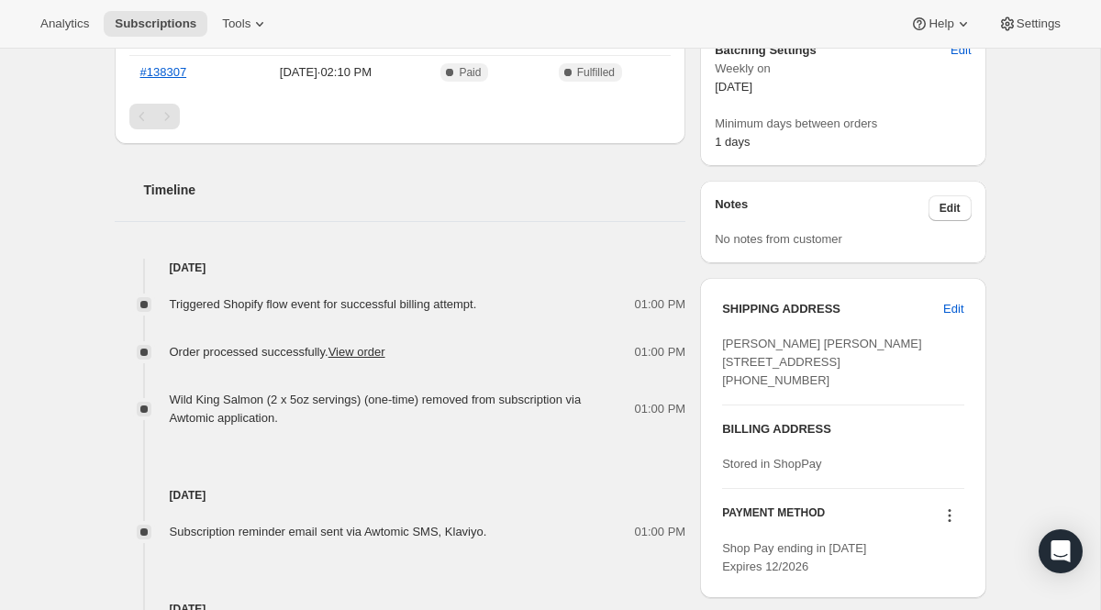
scroll to position [613, 0]
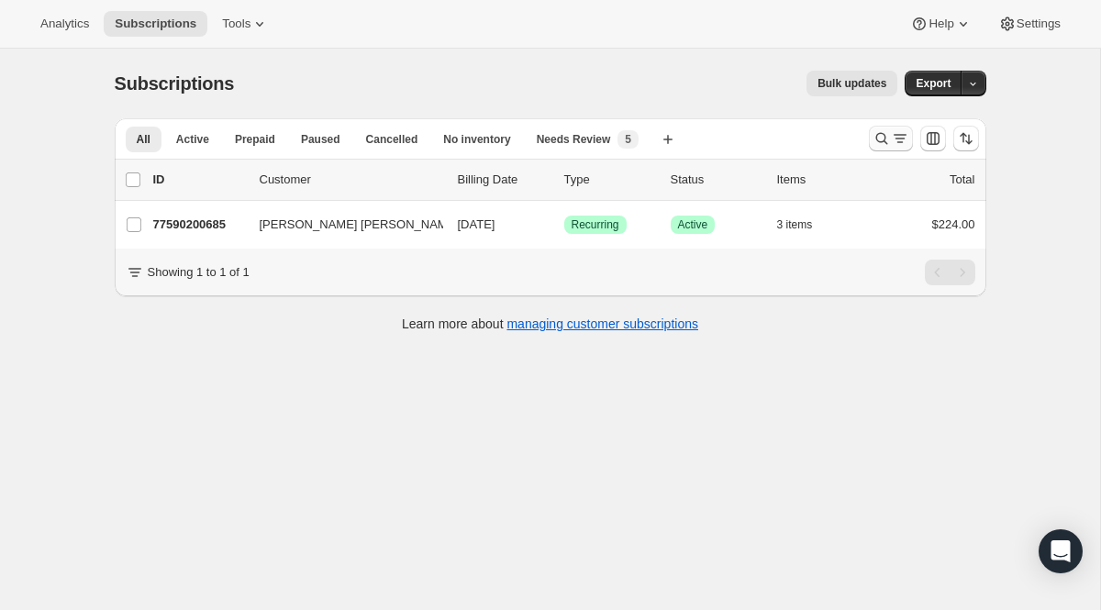
click at [870, 139] on button "Search and filter results" at bounding box center [891, 139] width 44 height 26
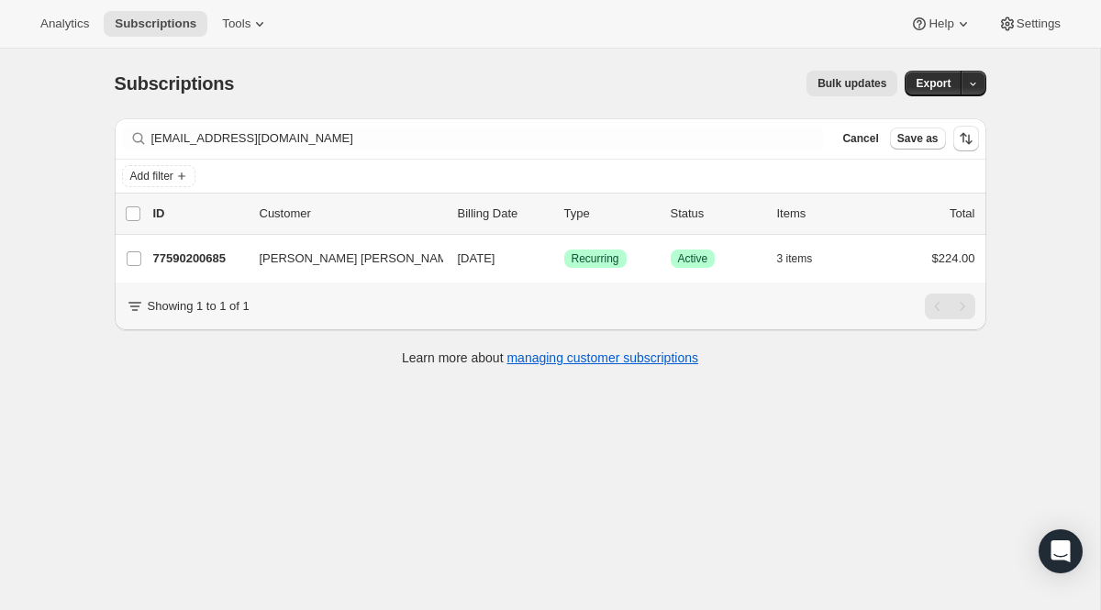
click at [500, 152] on div "Filter subscribers [EMAIL_ADDRESS][DOMAIN_NAME] Clear Cancel Save as" at bounding box center [551, 138] width 872 height 40
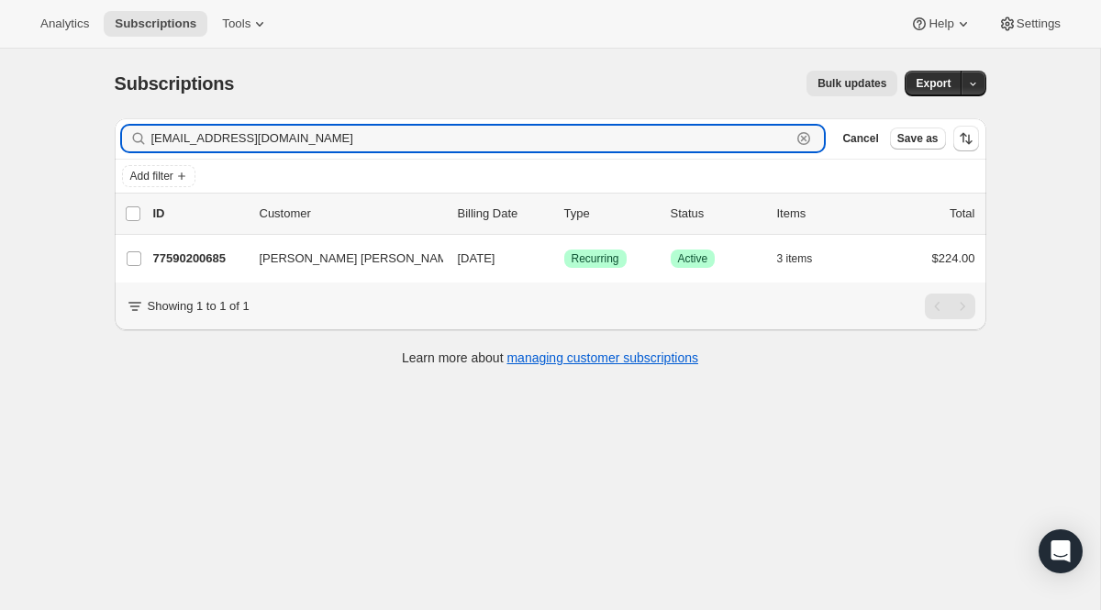
drag, startPoint x: 500, startPoint y: 149, endPoint x: 84, endPoint y: 61, distance: 424.9
click at [84, 61] on div "Subscriptions. This page is ready Subscriptions Bulk updates More actions Bulk …" at bounding box center [550, 354] width 1100 height 610
paste input "ahowardgardner"
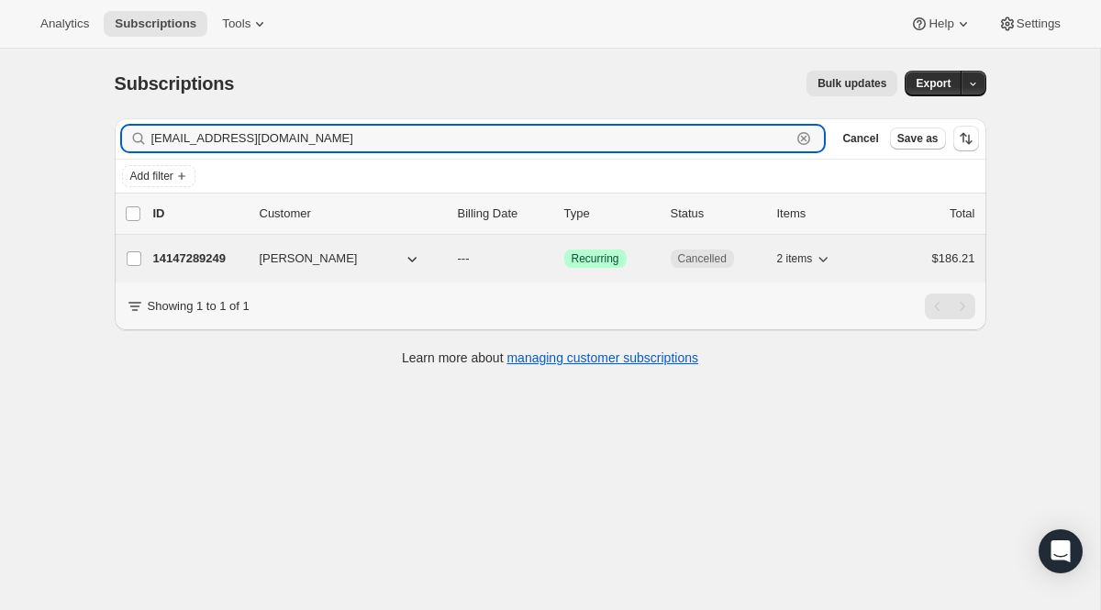
type input "[EMAIL_ADDRESS][DOMAIN_NAME]"
click at [600, 252] on span "Recurring" at bounding box center [596, 258] width 48 height 15
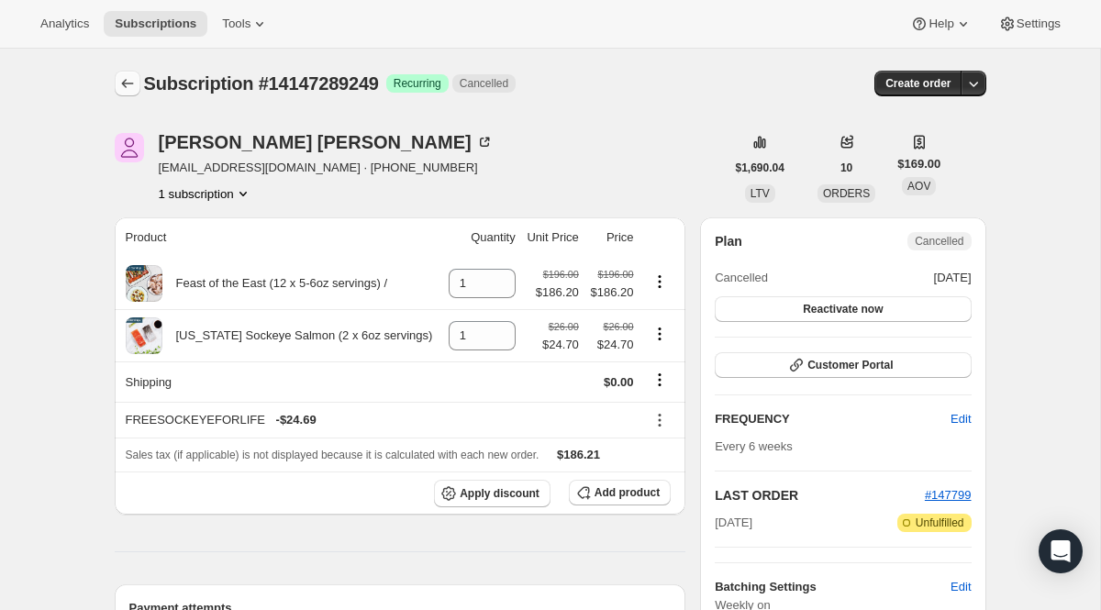
click at [128, 73] on button "Subscriptions" at bounding box center [128, 84] width 26 height 26
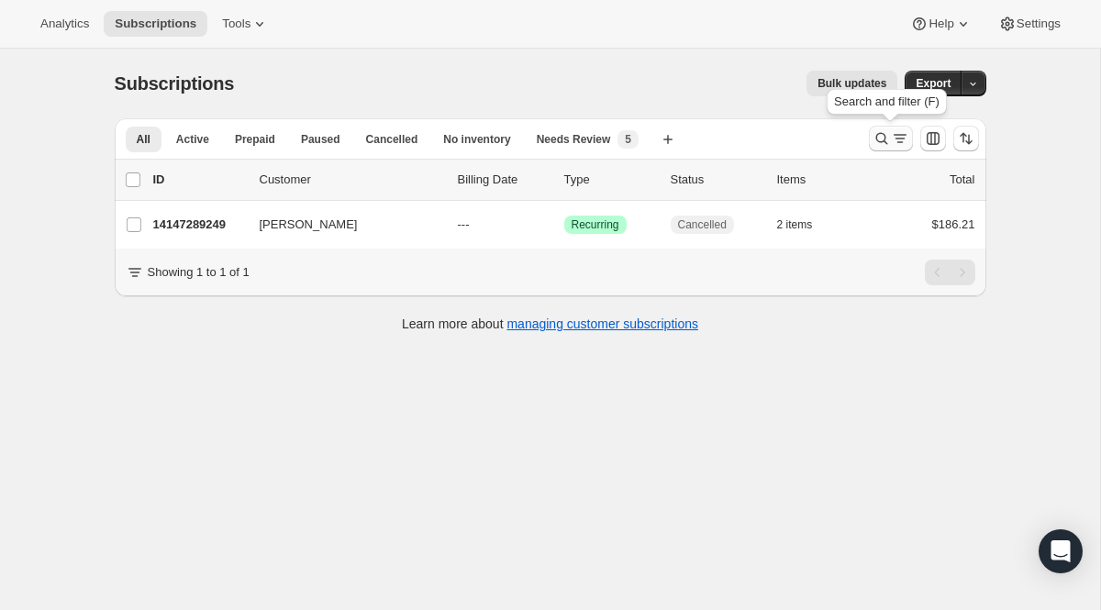
click at [900, 142] on icon "Search and filter results" at bounding box center [900, 138] width 18 height 18
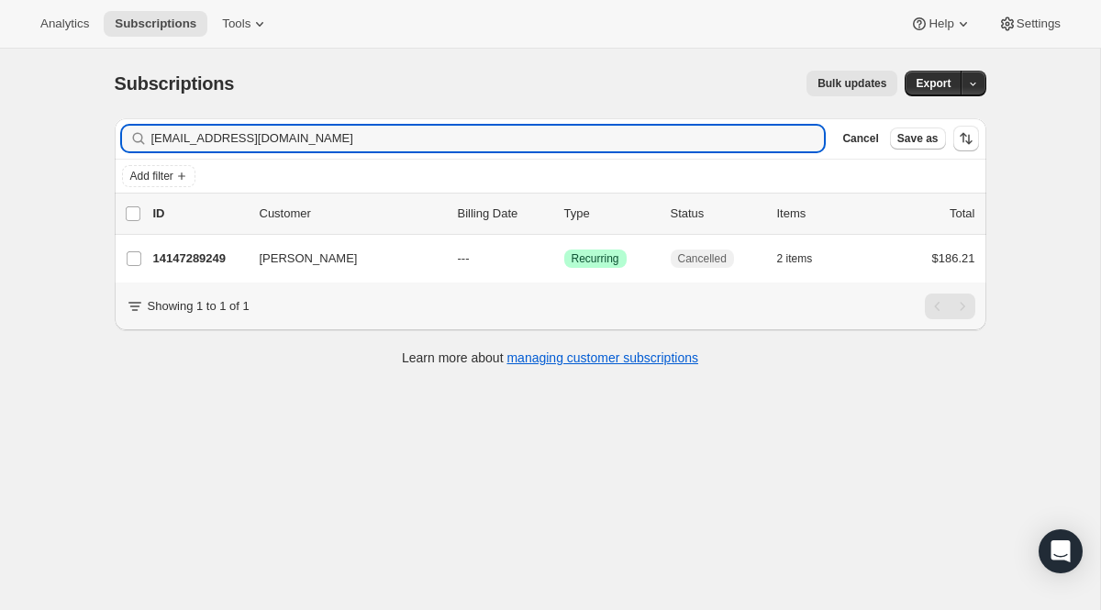
drag, startPoint x: 245, startPoint y: 143, endPoint x: 50, endPoint y: 127, distance: 195.2
click at [57, 127] on div "Subscriptions. This page is ready Subscriptions Bulk updates More actions Bulk …" at bounding box center [550, 354] width 1100 height 610
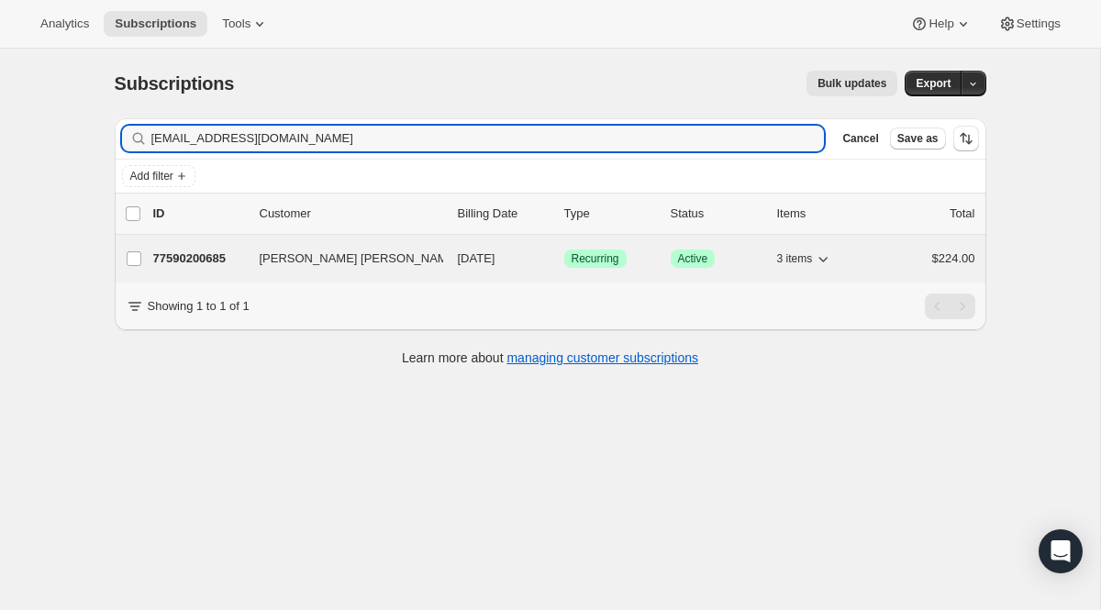
type input "[EMAIL_ADDRESS][DOMAIN_NAME]"
click at [613, 264] on span "Recurring" at bounding box center [596, 258] width 48 height 15
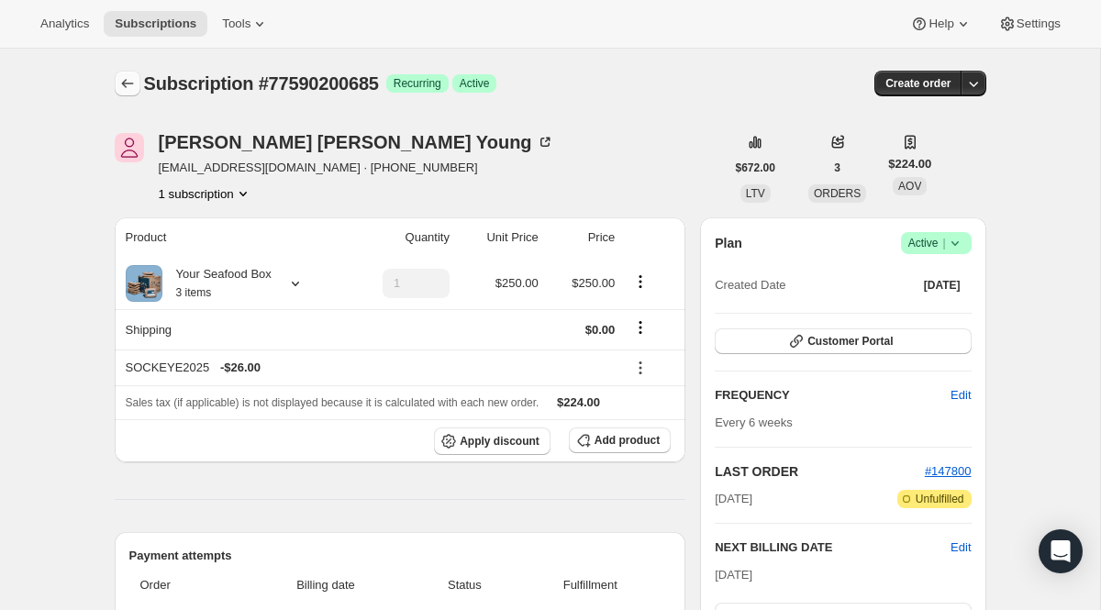
click at [129, 79] on icon "Subscriptions" at bounding box center [127, 83] width 18 height 18
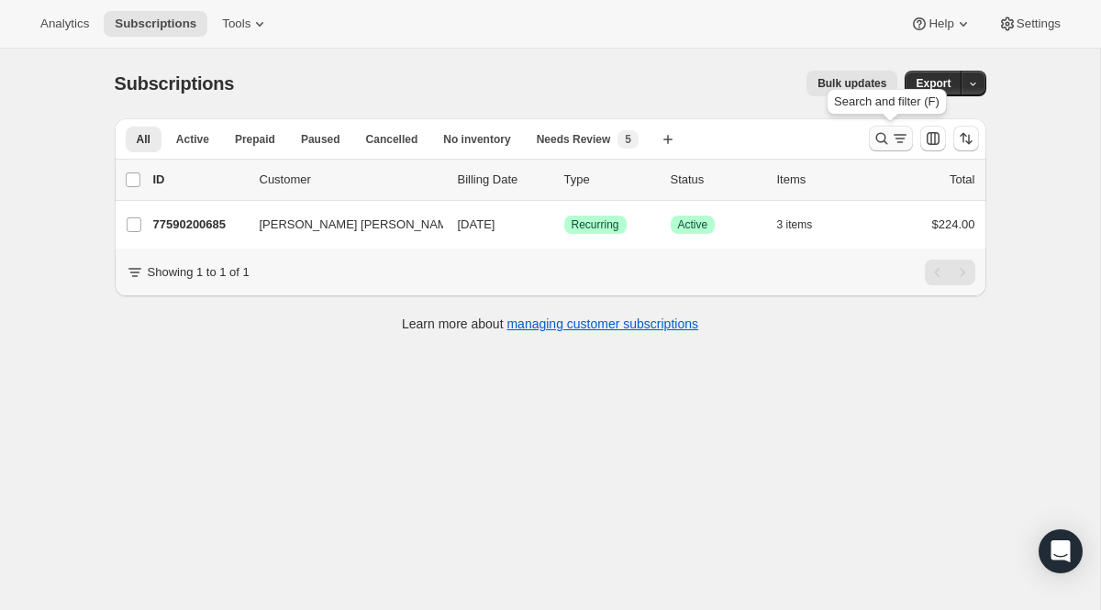
click at [871, 138] on button "Search and filter results" at bounding box center [891, 139] width 44 height 26
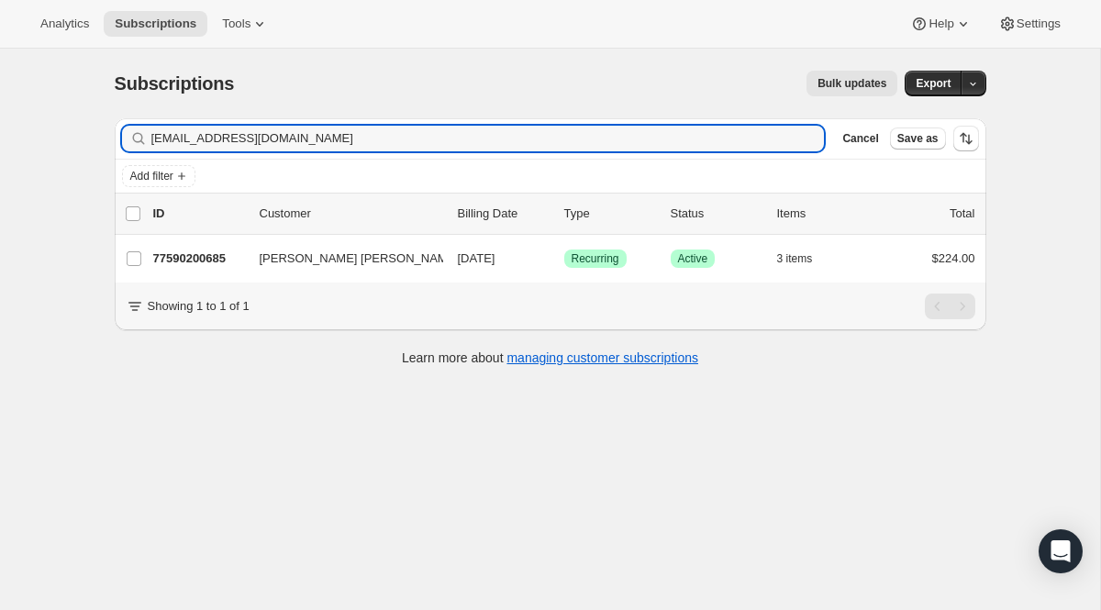
drag, startPoint x: 395, startPoint y: 128, endPoint x: 146, endPoint y: 112, distance: 250.1
click at [146, 112] on div "Subscriptions. This page is ready Subscriptions Bulk updates More actions Bulk …" at bounding box center [551, 217] width 916 height 337
drag, startPoint x: 391, startPoint y: 133, endPoint x: 98, endPoint y: 103, distance: 294.3
click at [98, 103] on div "Subscriptions. This page is ready Subscriptions Bulk updates More actions Bulk …" at bounding box center [551, 217] width 916 height 337
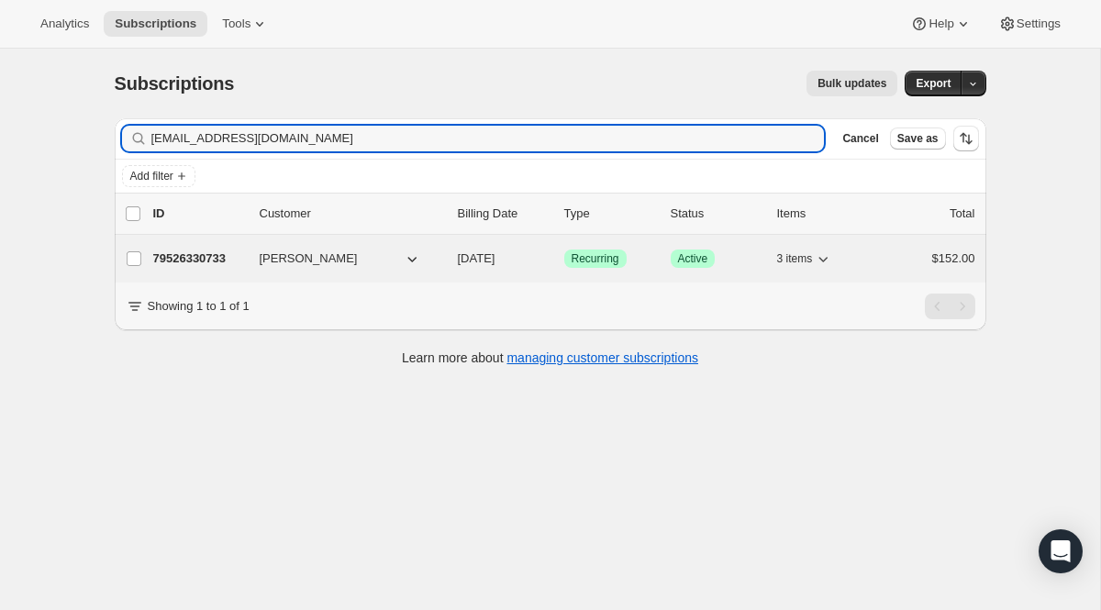
type input "[EMAIL_ADDRESS][DOMAIN_NAME]"
click at [599, 269] on div "79526330733 [PERSON_NAME] [DATE] Success Recurring Success Active 3 items $152.…" at bounding box center [564, 259] width 822 height 26
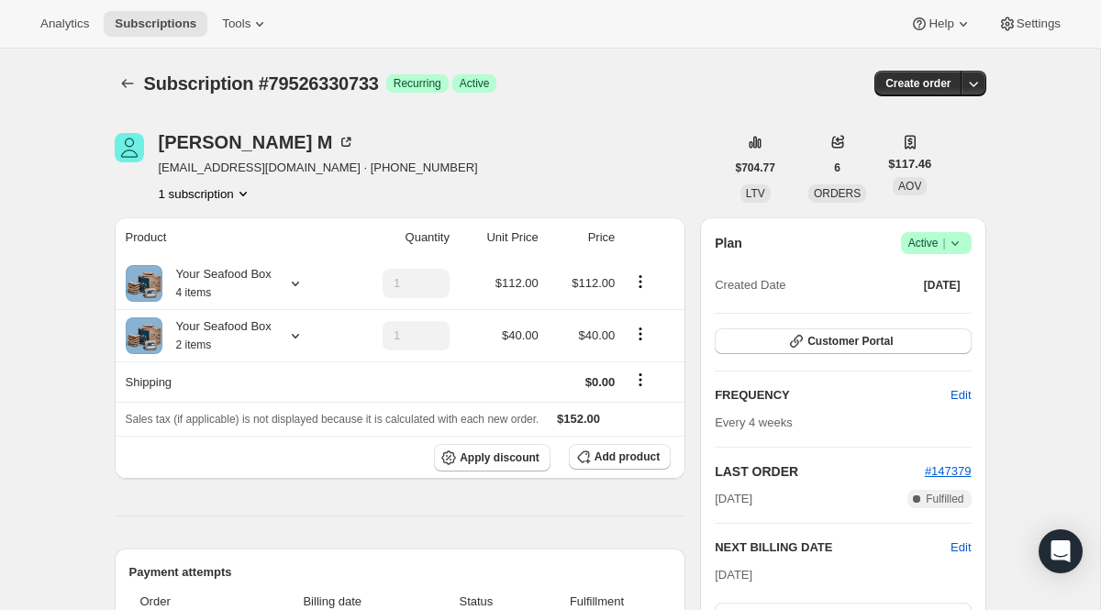
click at [913, 234] on span "Active |" at bounding box center [936, 243] width 56 height 18
click at [892, 313] on span "Cancel subscription" at bounding box center [929, 311] width 104 height 14
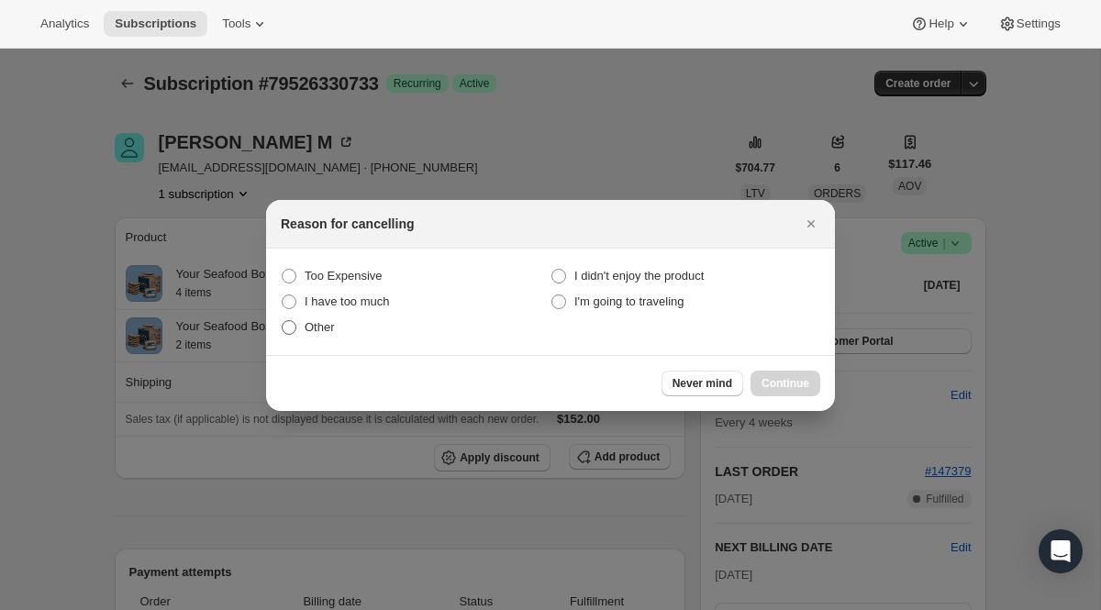
click at [313, 336] on label "Other" at bounding box center [416, 328] width 270 height 26
click at [283, 321] on input "Other" at bounding box center [282, 320] width 1 height 1
radio input "true"
click at [766, 379] on span "Continue" at bounding box center [786, 383] width 48 height 15
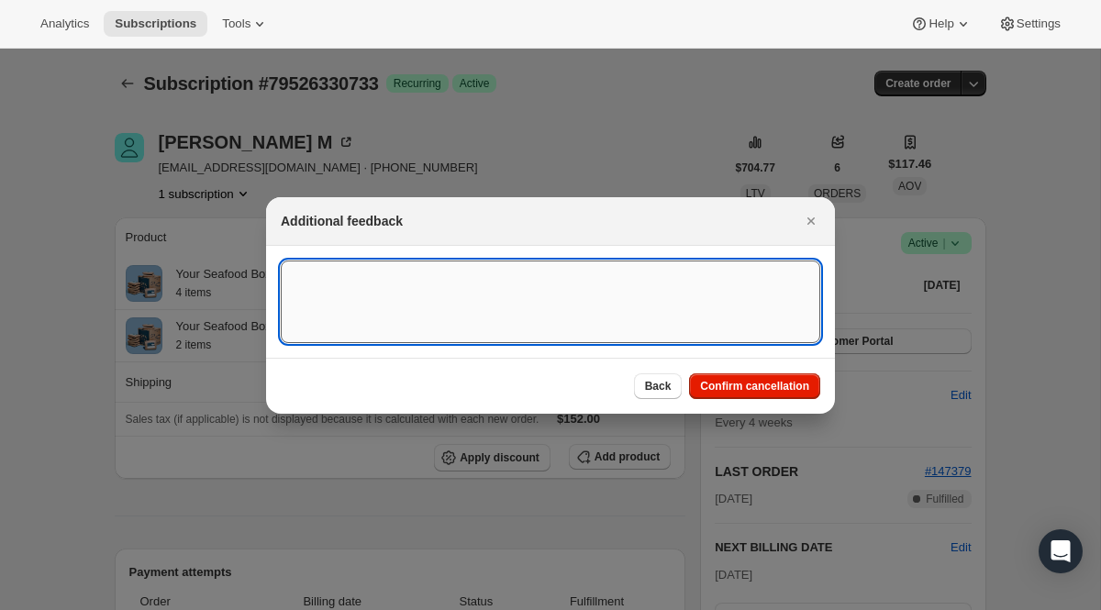
click at [480, 272] on textarea ":r231:" at bounding box center [551, 302] width 540 height 83
paste textarea "I never asked for monthly shipments to be made to [PERSON_NAME]. Please stop al…"
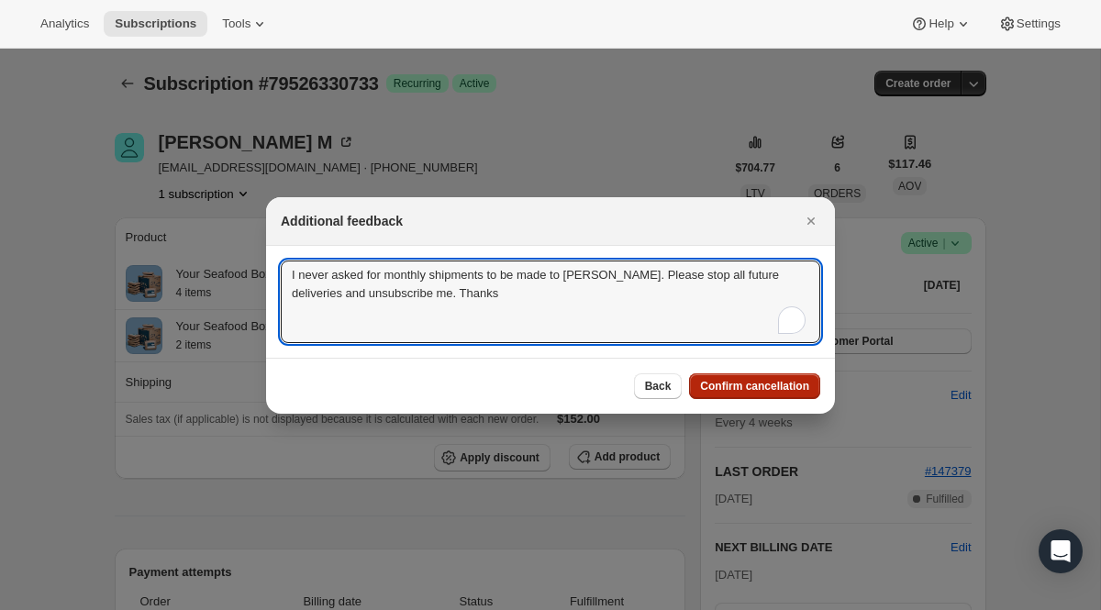
type textarea "I never asked for monthly shipments to be made to [PERSON_NAME]. Please stop al…"
click at [694, 386] on button "Confirm cancellation" at bounding box center [754, 386] width 131 height 26
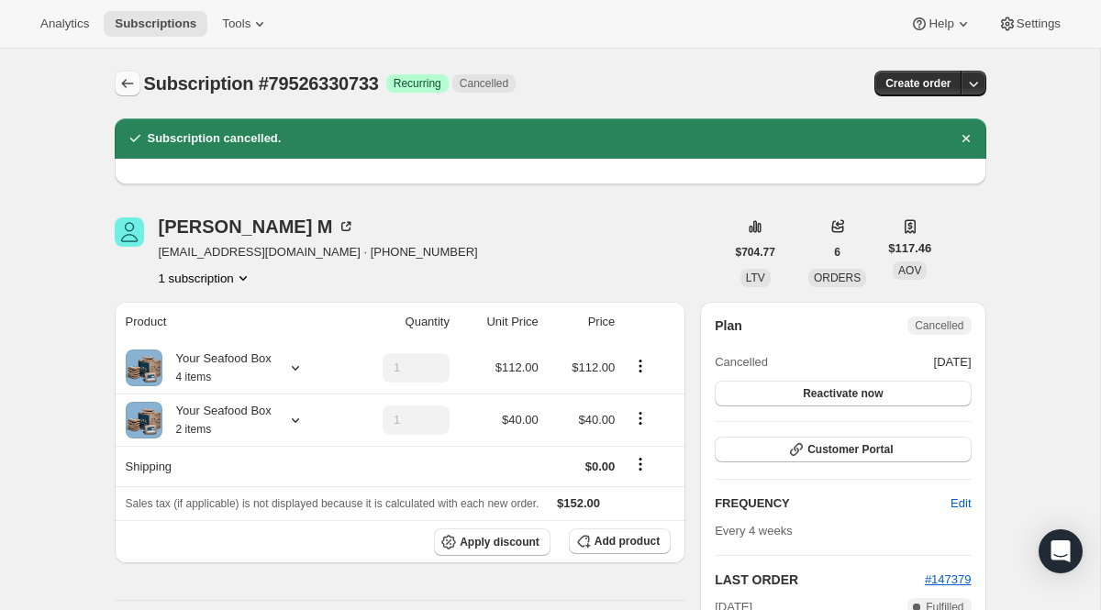
click at [123, 79] on icon "Subscriptions" at bounding box center [127, 83] width 18 height 18
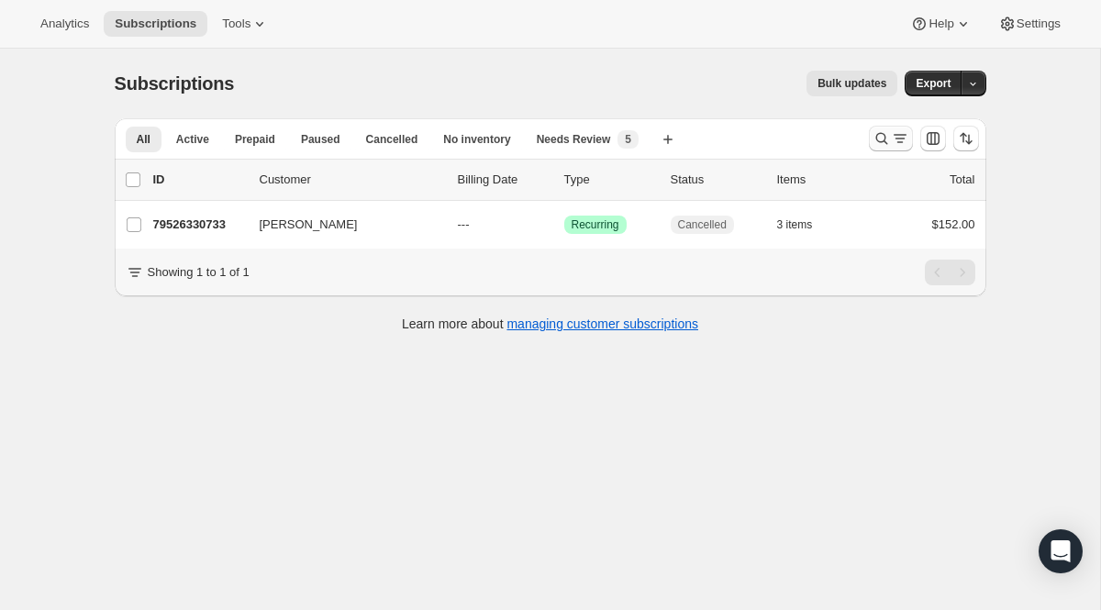
click at [905, 144] on icon "Search and filter results" at bounding box center [900, 138] width 18 height 18
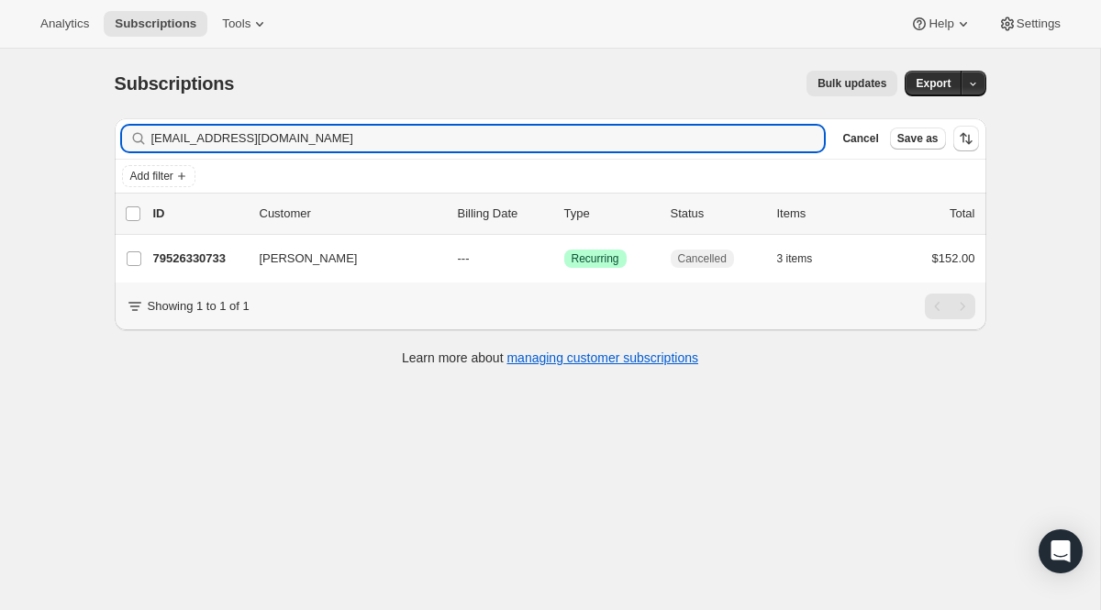
drag, startPoint x: 323, startPoint y: 136, endPoint x: 37, endPoint y: 108, distance: 287.6
click at [79, 108] on div "Subscriptions. This page is ready Subscriptions Bulk updates More actions Bulk …" at bounding box center [550, 354] width 1100 height 610
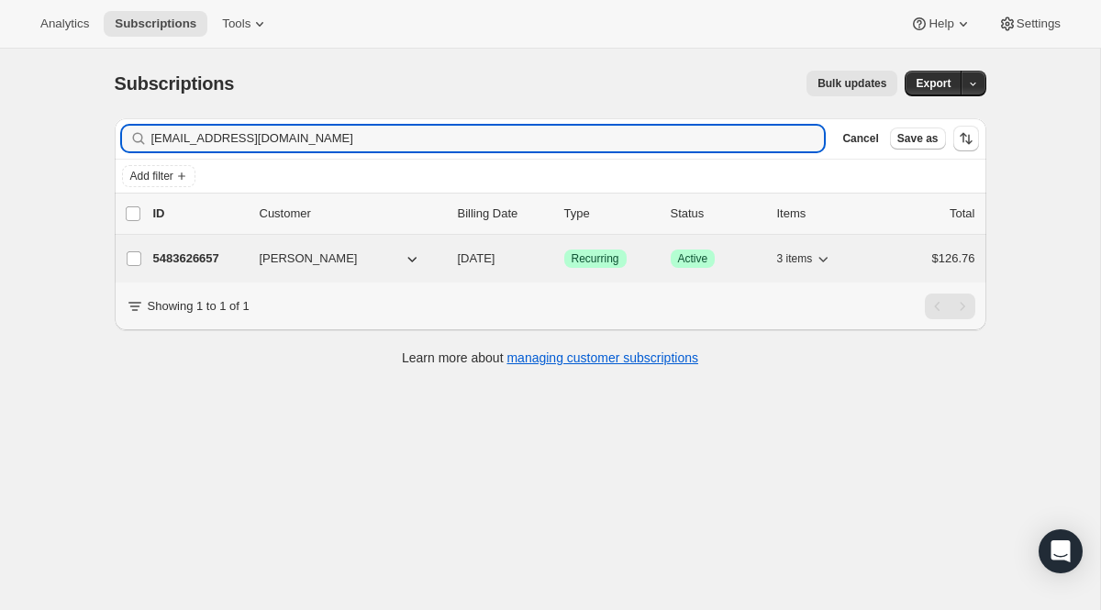
type input "[EMAIL_ADDRESS][DOMAIN_NAME]"
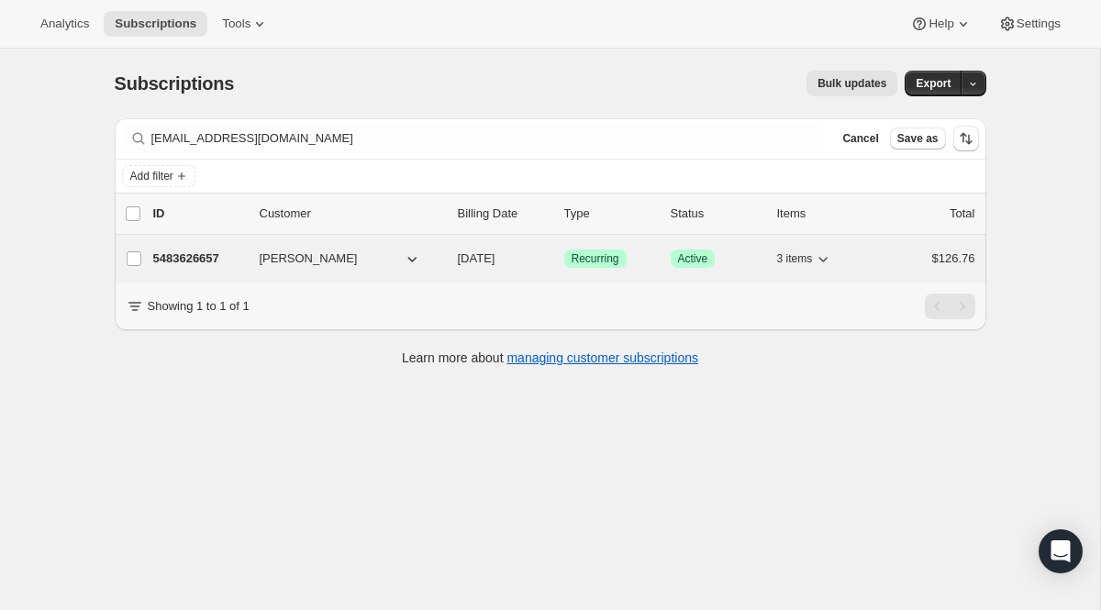
click at [616, 250] on span "Success Recurring" at bounding box center [595, 259] width 62 height 18
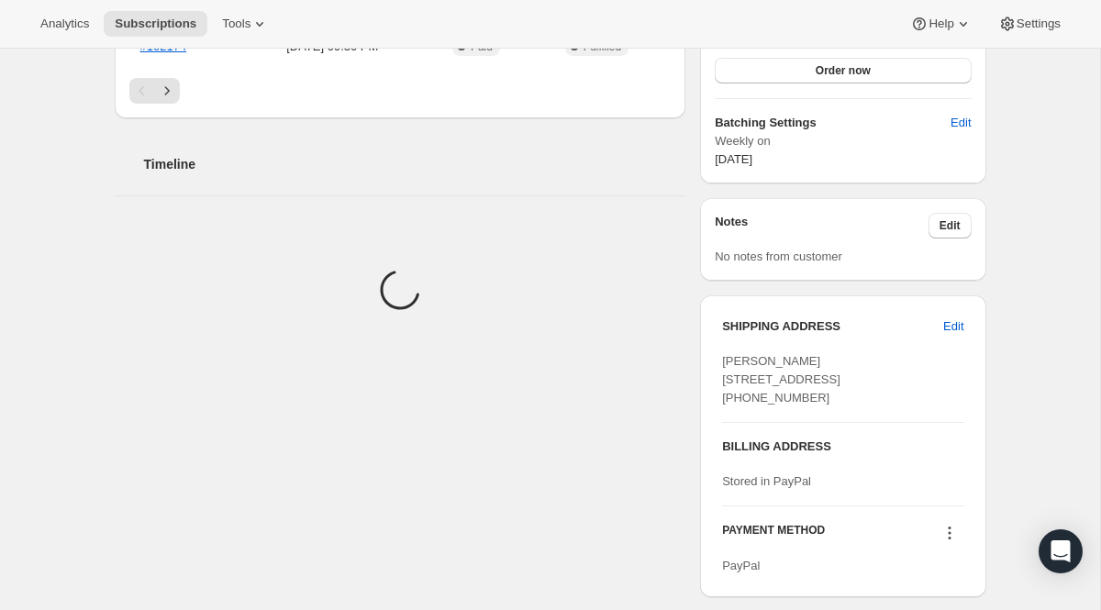
scroll to position [638, 0]
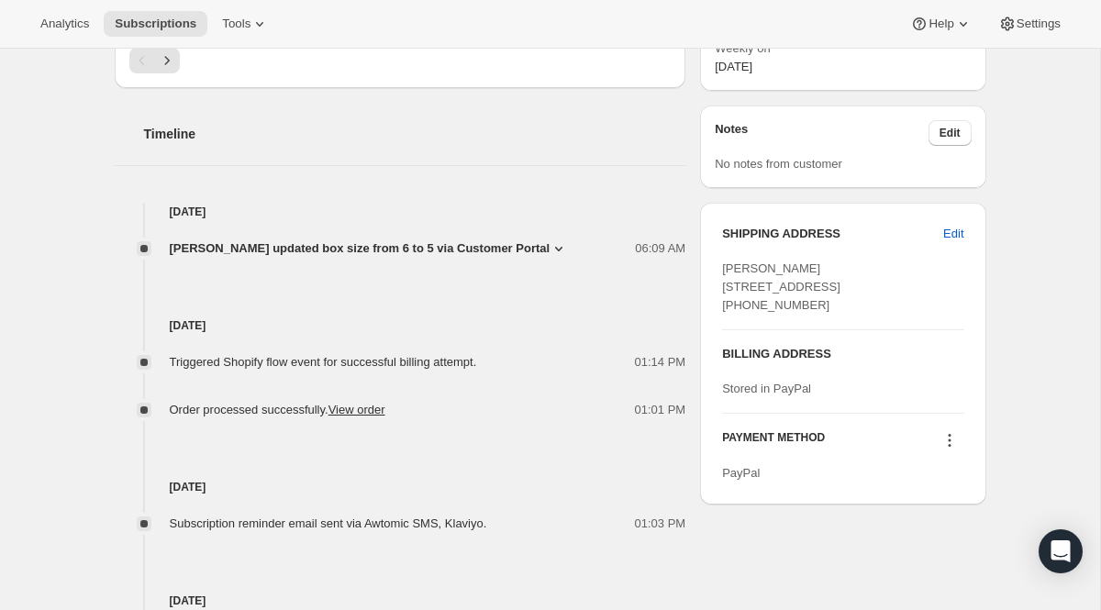
click at [944, 450] on icon at bounding box center [950, 440] width 18 height 18
click at [924, 517] on span "Send link to update card" at bounding box center [944, 512] width 128 height 14
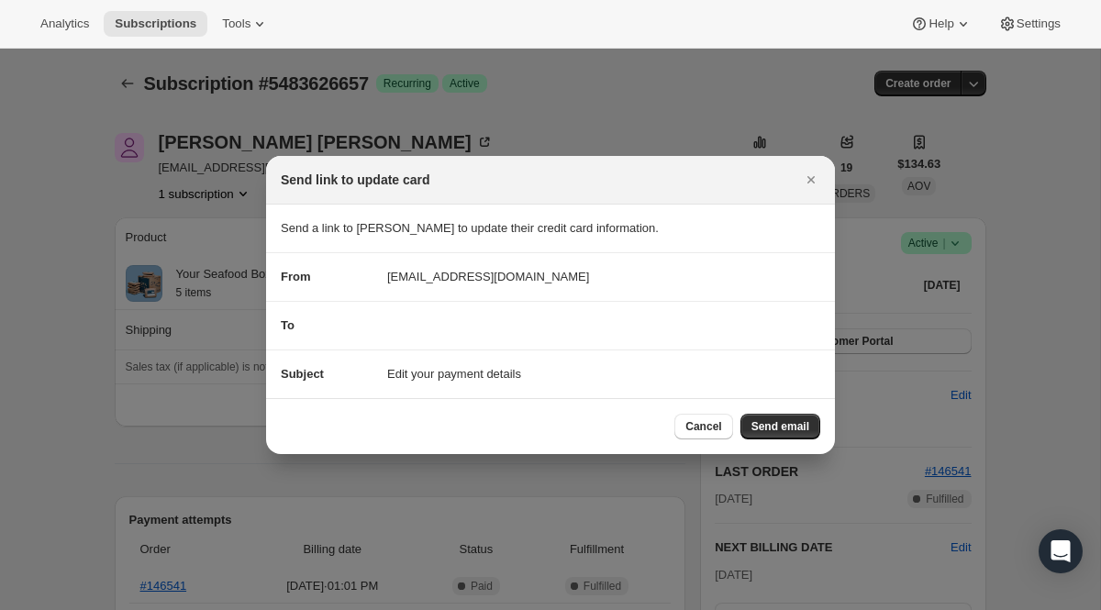
scroll to position [0, 0]
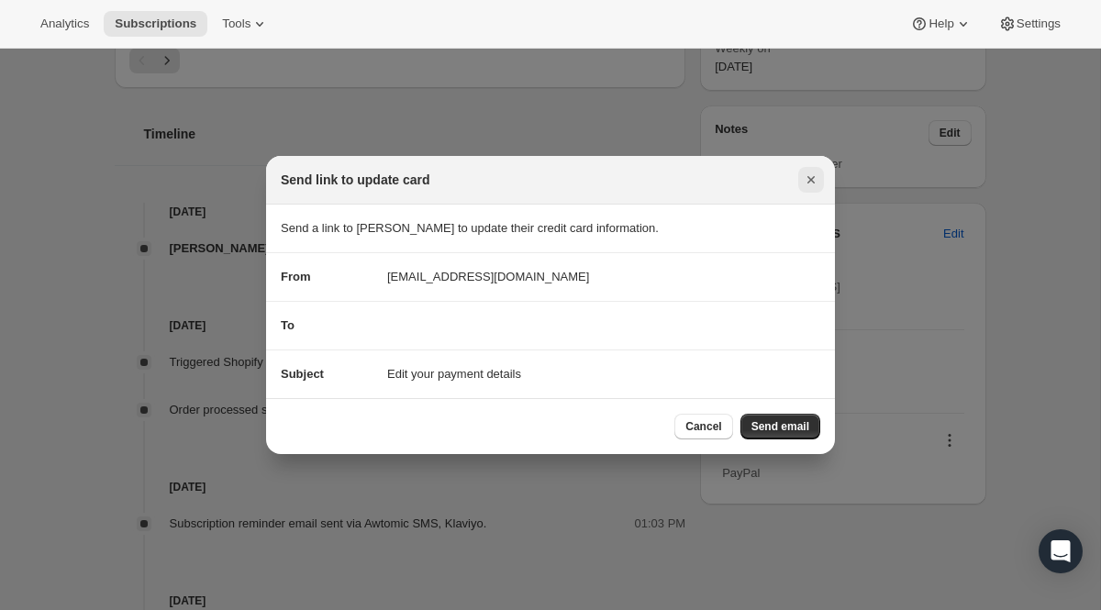
click at [814, 176] on icon "Close" at bounding box center [810, 179] width 7 height 7
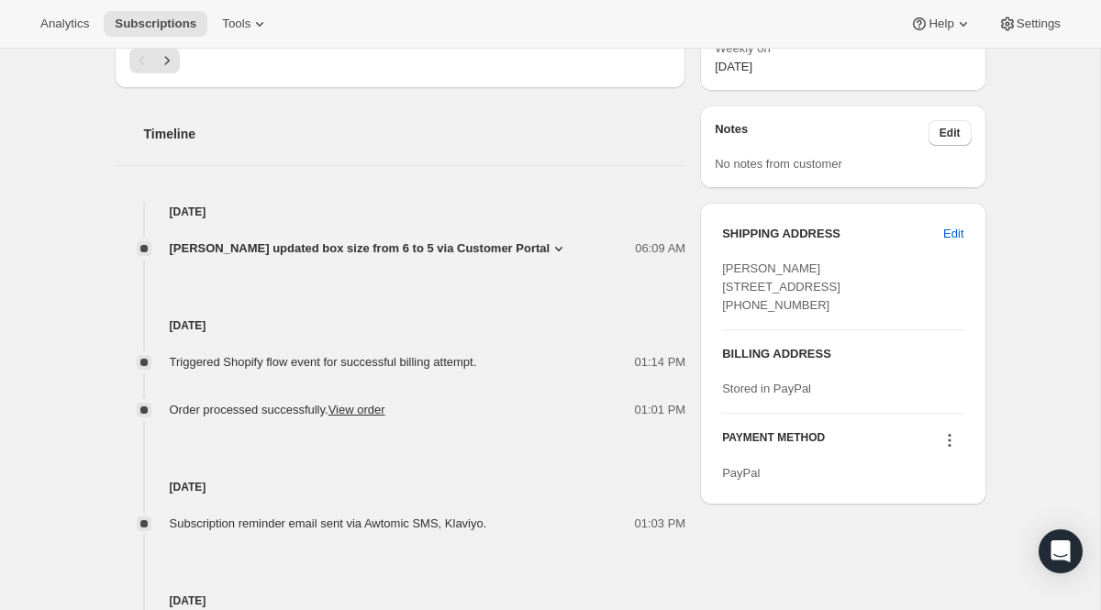
click at [955, 464] on div "PAYMENT METHOD PayPal" at bounding box center [842, 448] width 241 height 69
click at [949, 450] on icon at bounding box center [950, 440] width 18 height 18
click at [931, 511] on span "Send link to update card" at bounding box center [944, 512] width 128 height 14
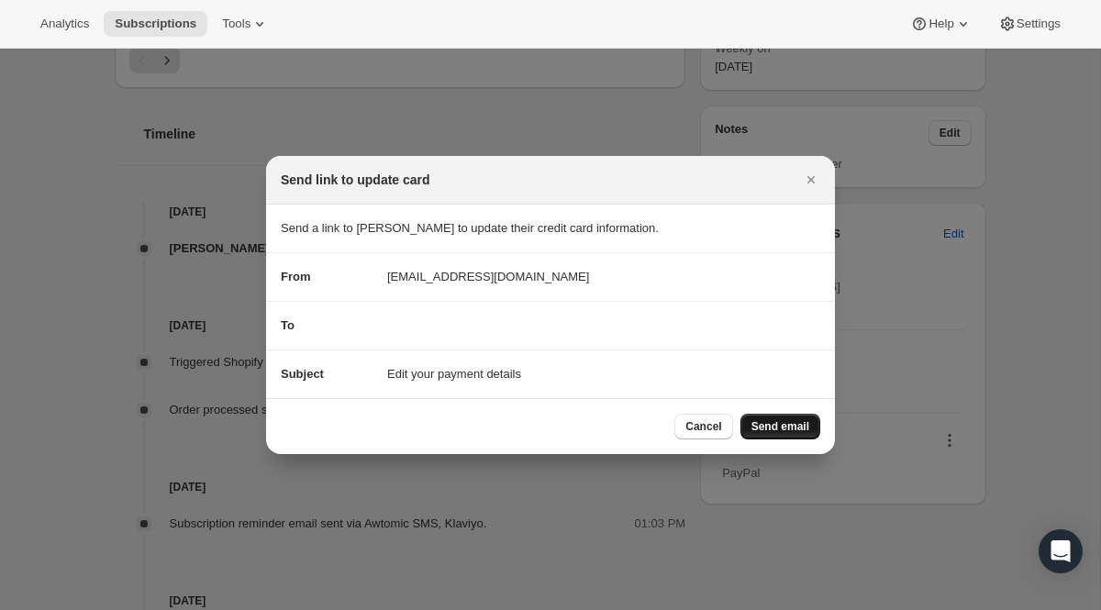
click at [783, 433] on span "Send email" at bounding box center [780, 426] width 58 height 15
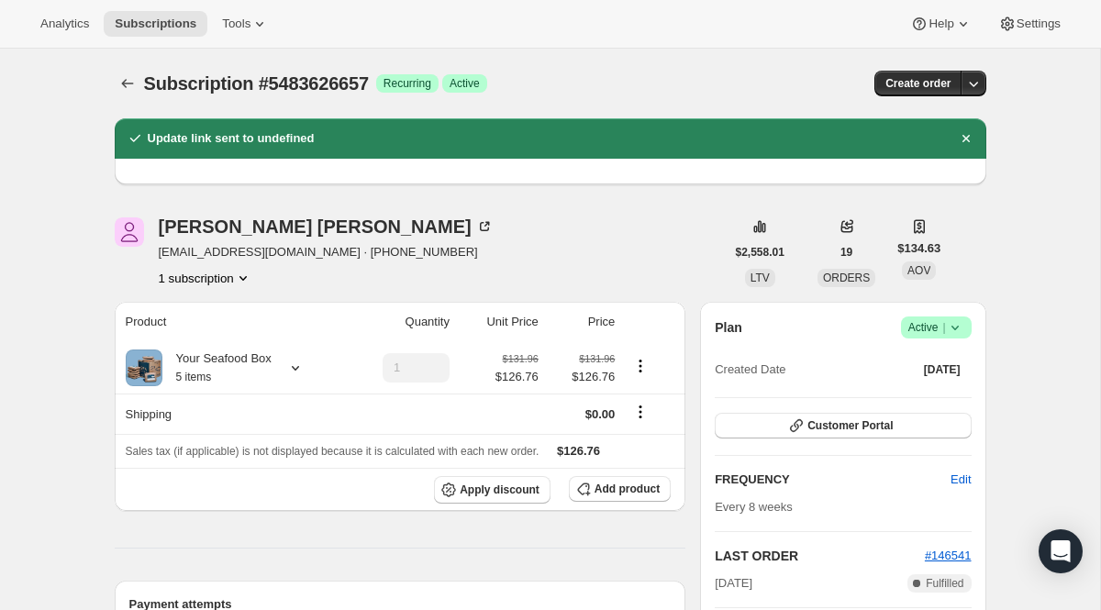
click at [139, 93] on div at bounding box center [129, 84] width 29 height 26
click at [134, 89] on icon "Subscriptions" at bounding box center [127, 83] width 18 height 18
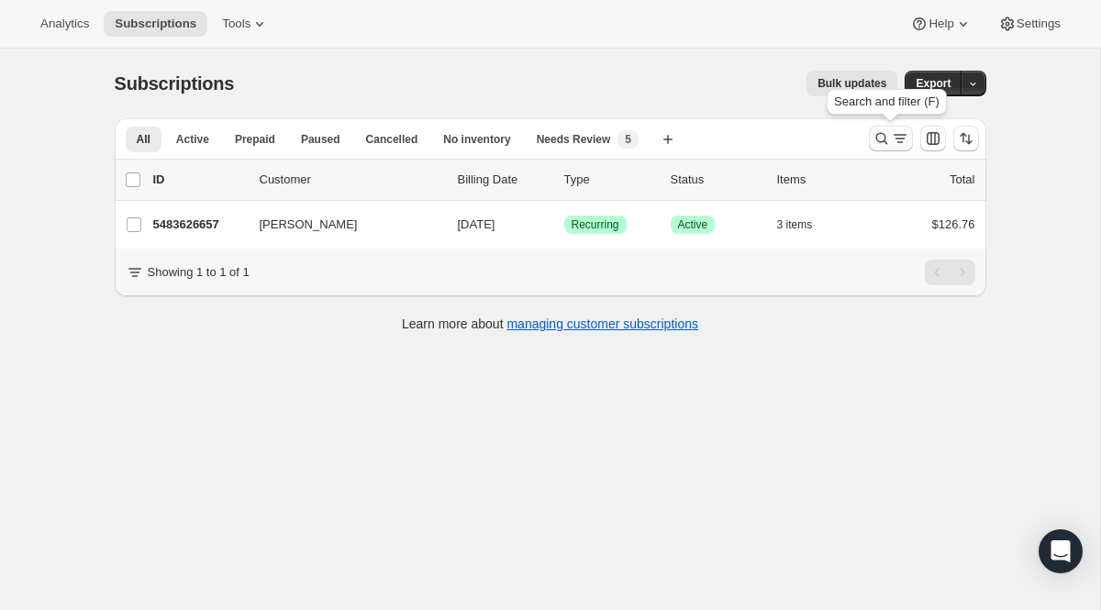
click at [881, 145] on icon "Search and filter results" at bounding box center [882, 138] width 18 height 18
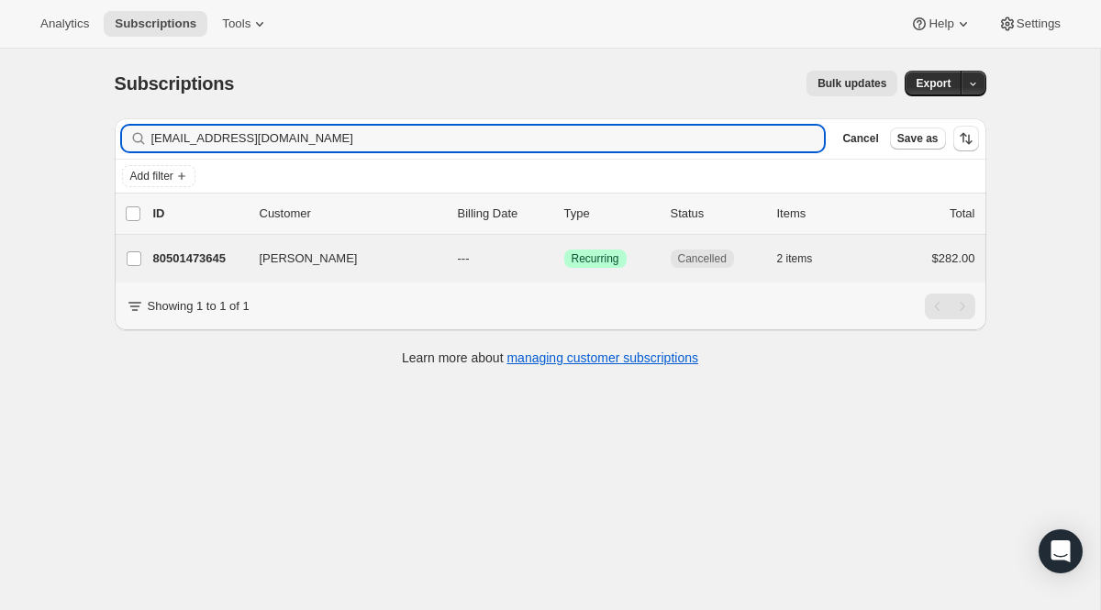
type input "[EMAIL_ADDRESS][DOMAIN_NAME]"
click at [583, 242] on div "[PERSON_NAME] 80501473645 [PERSON_NAME] --- Success Recurring Cancelled 2 items…" at bounding box center [551, 259] width 872 height 48
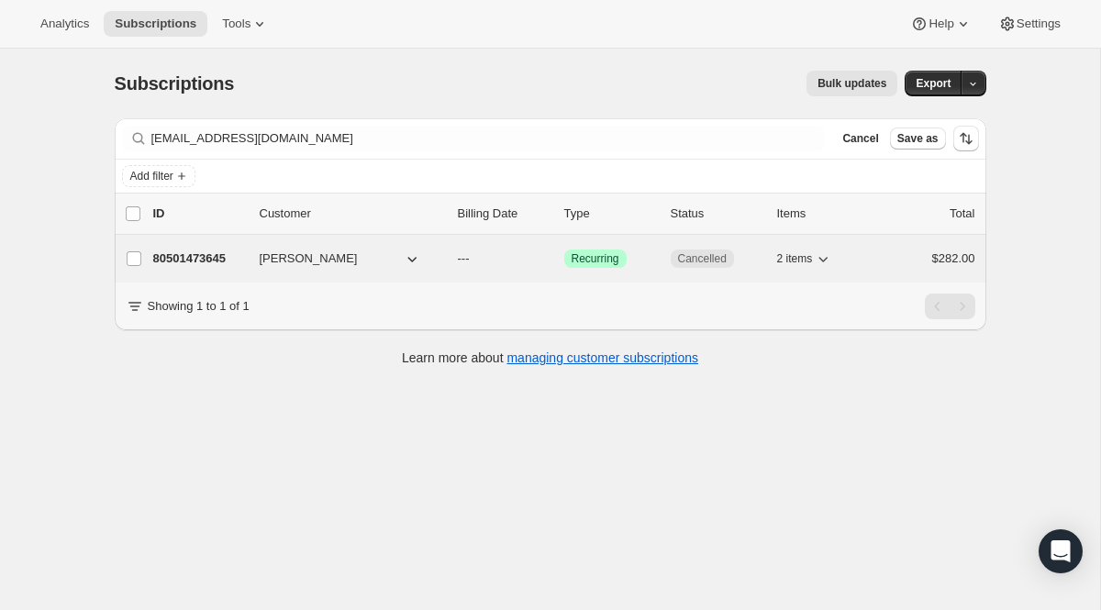
click at [582, 260] on span "Recurring" at bounding box center [596, 258] width 48 height 15
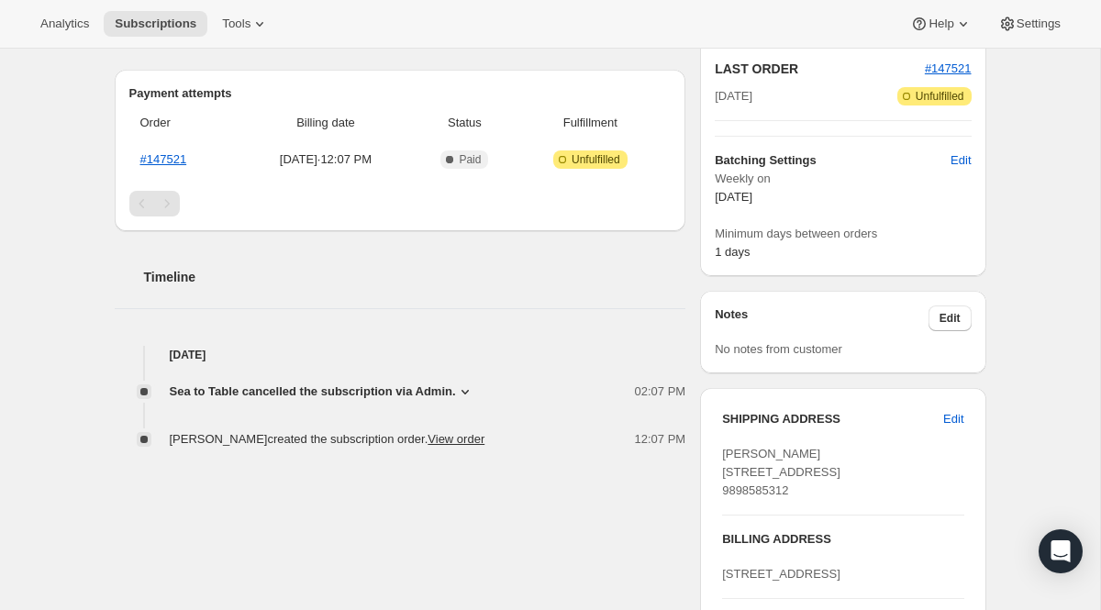
scroll to position [667, 0]
